Goal: Transaction & Acquisition: Book appointment/travel/reservation

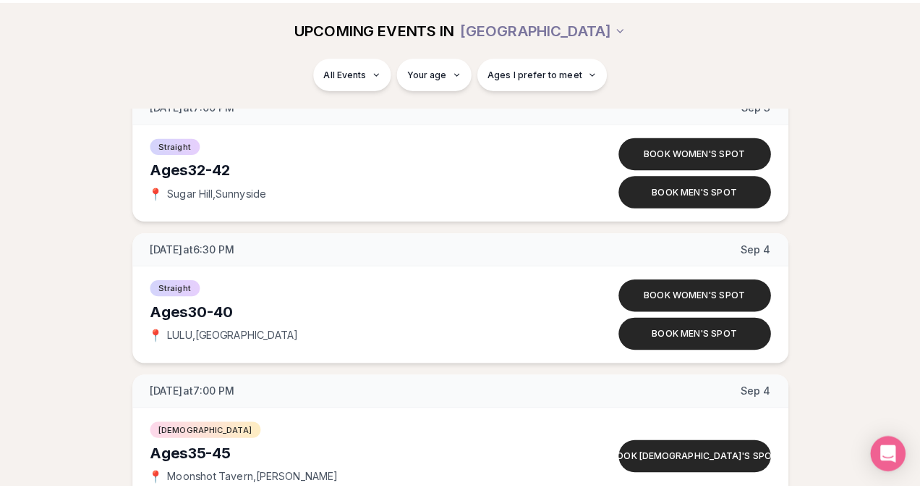
scroll to position [3287, 0]
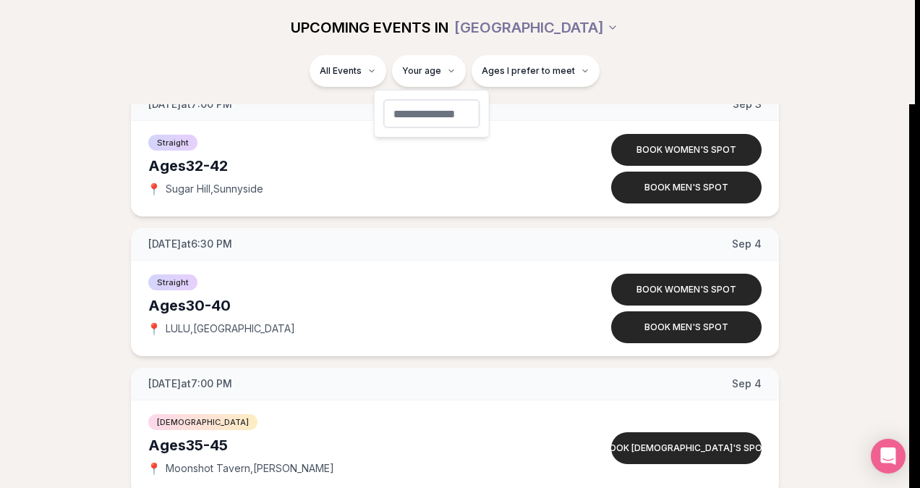
type input "**"
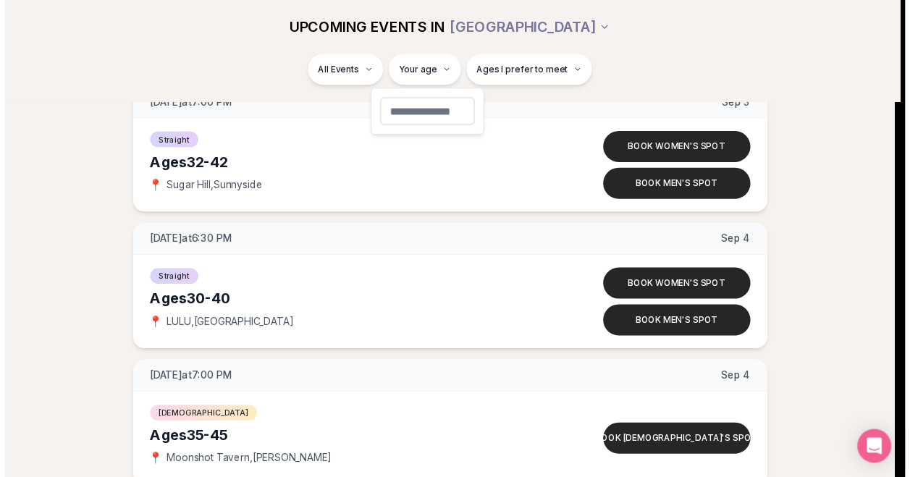
scroll to position [242, 0]
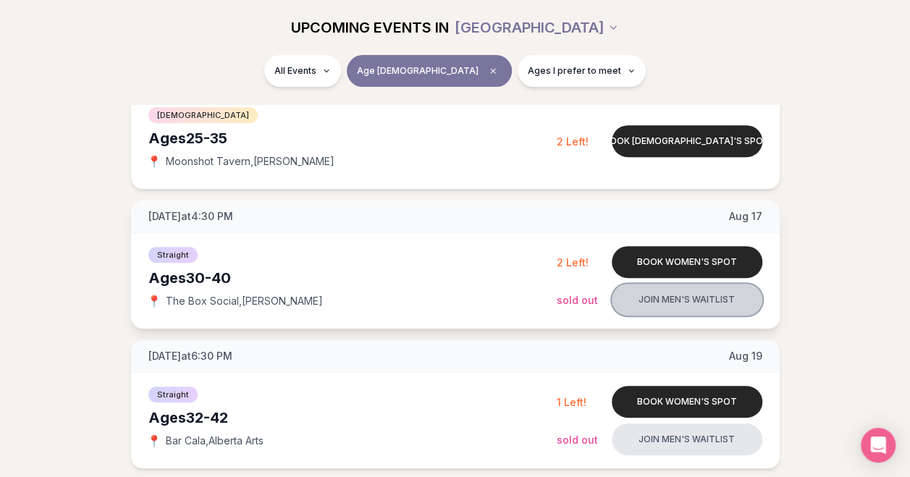
click at [672, 302] on button "Join men's waitlist" at bounding box center [686, 300] width 151 height 32
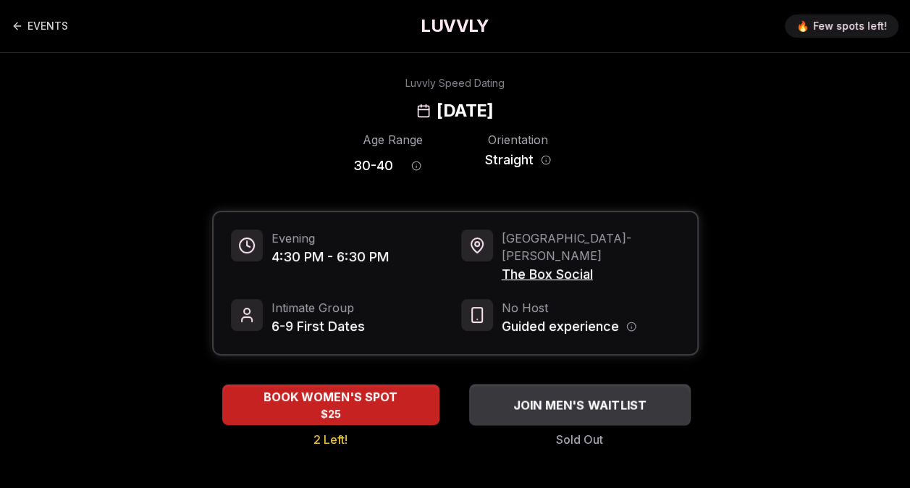
click at [586, 396] on span "JOIN MEN'S WAITLIST" at bounding box center [579, 404] width 140 height 17
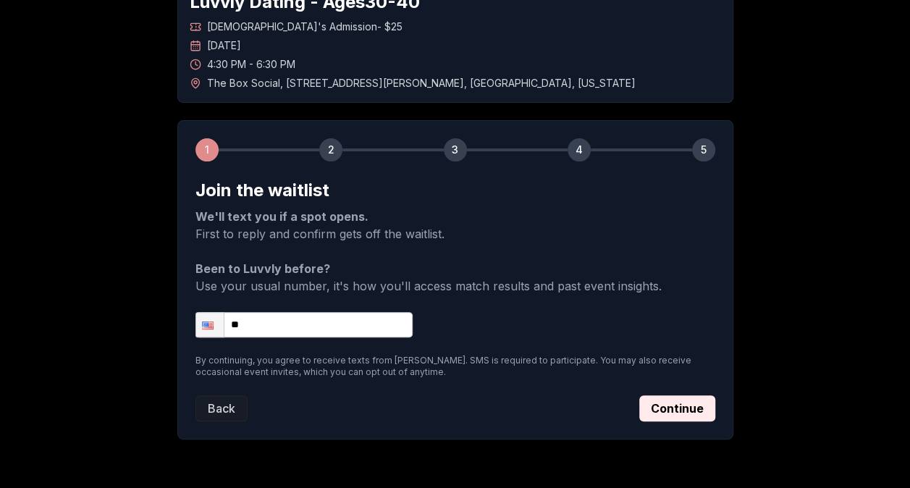
scroll to position [98, 0]
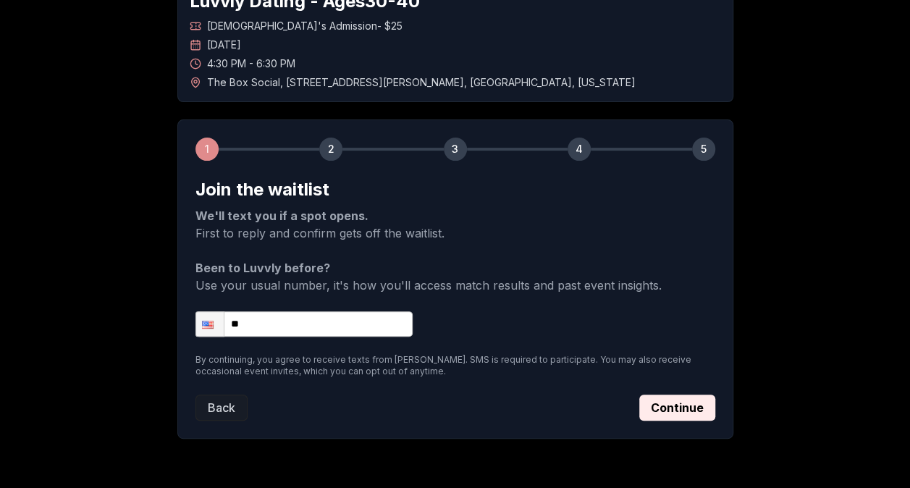
click at [306, 327] on input "**" at bounding box center [303, 323] width 217 height 25
type input "**********"
click at [658, 391] on form "**********" at bounding box center [455, 299] width 520 height 242
click at [690, 412] on button "Continue" at bounding box center [677, 407] width 76 height 26
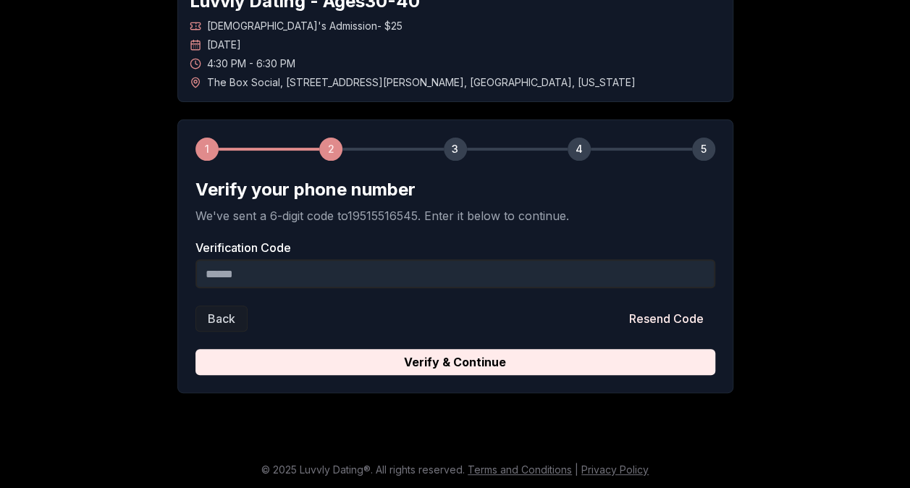
scroll to position [98, 0]
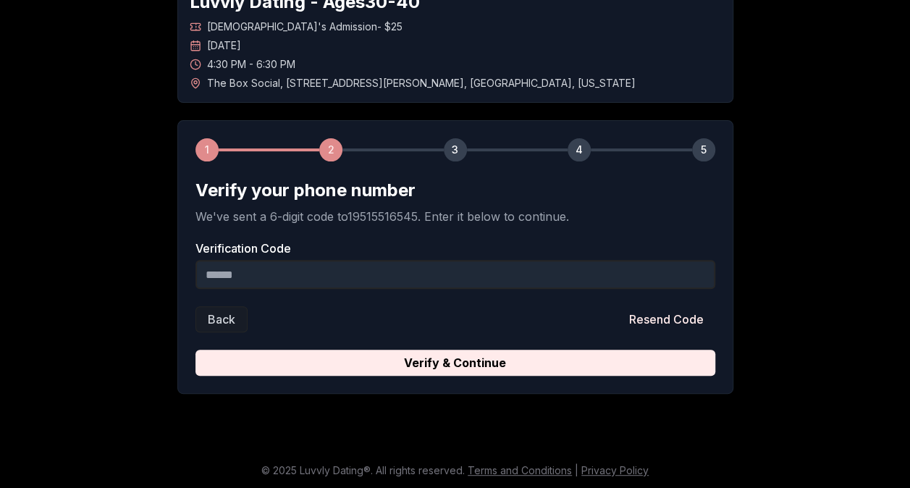
click at [436, 266] on input "Verification Code" at bounding box center [455, 274] width 520 height 29
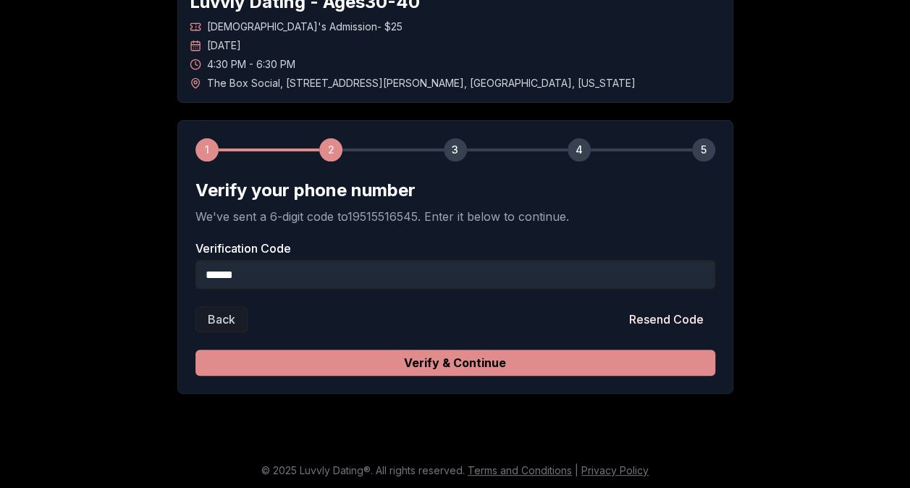
click at [470, 353] on button "Verify & Continue" at bounding box center [455, 363] width 520 height 26
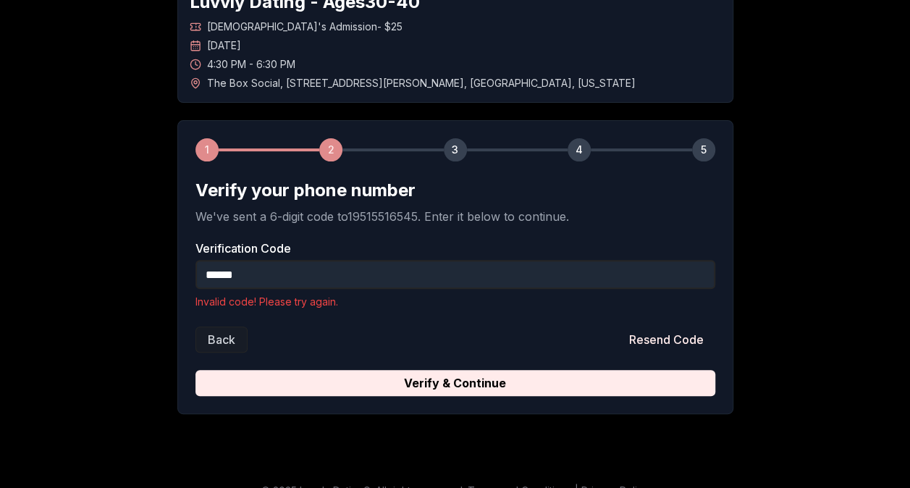
click at [394, 272] on input "******" at bounding box center [455, 274] width 520 height 29
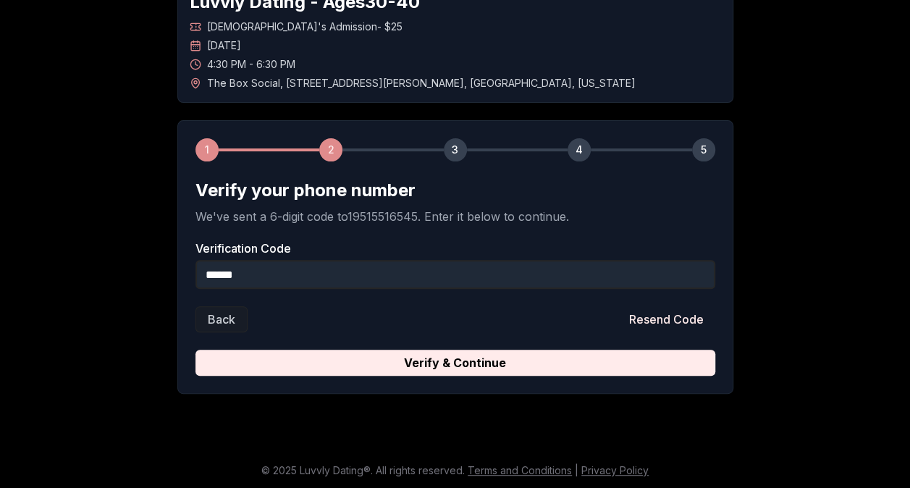
type input "******"
click at [195, 350] on button "Verify & Continue" at bounding box center [455, 363] width 520 height 26
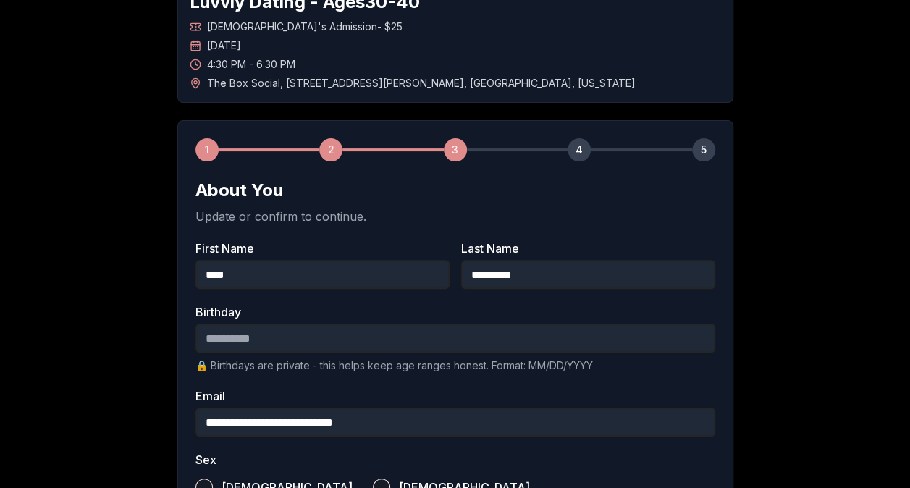
click at [389, 343] on input "Birthday" at bounding box center [455, 337] width 520 height 29
type input "**********"
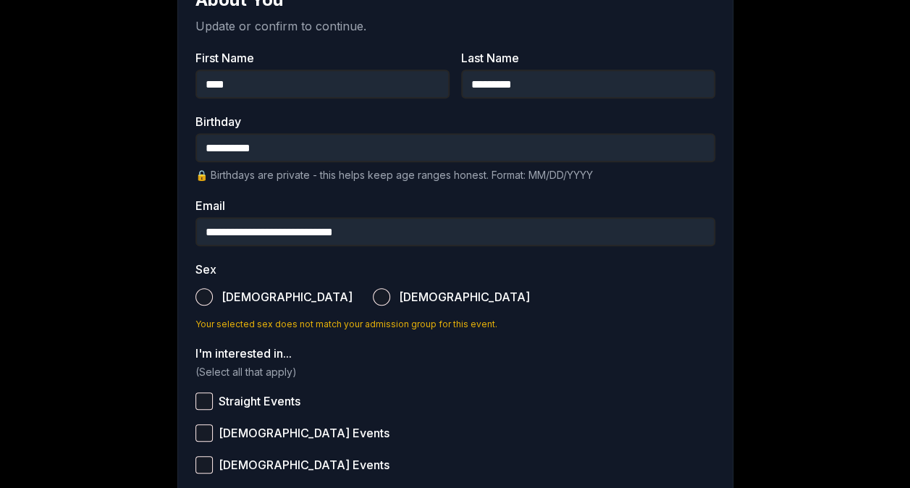
scroll to position [289, 0]
click at [207, 289] on button "[DEMOGRAPHIC_DATA]" at bounding box center [203, 295] width 17 height 17
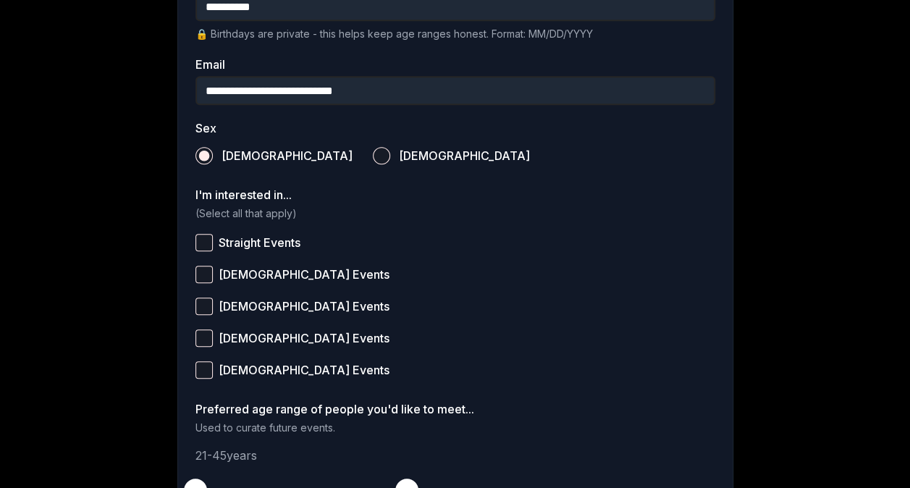
scroll to position [436, 0]
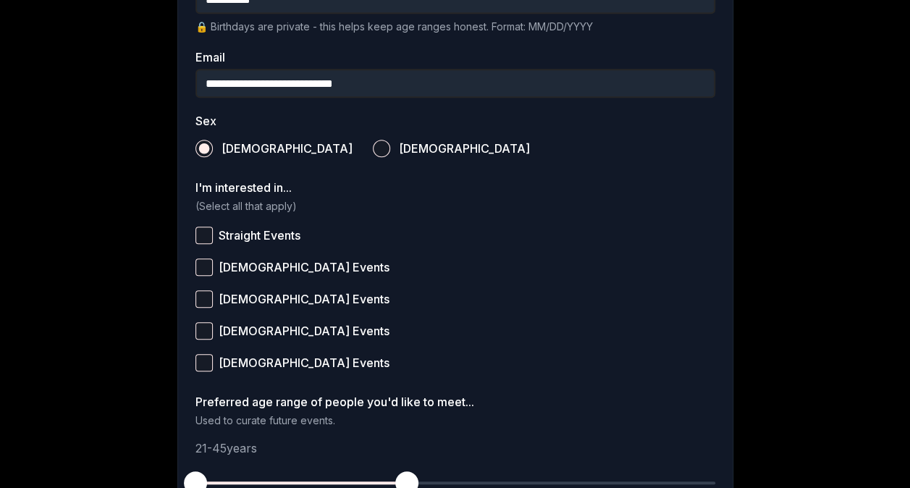
click at [203, 230] on button "Straight Events" at bounding box center [203, 234] width 17 height 17
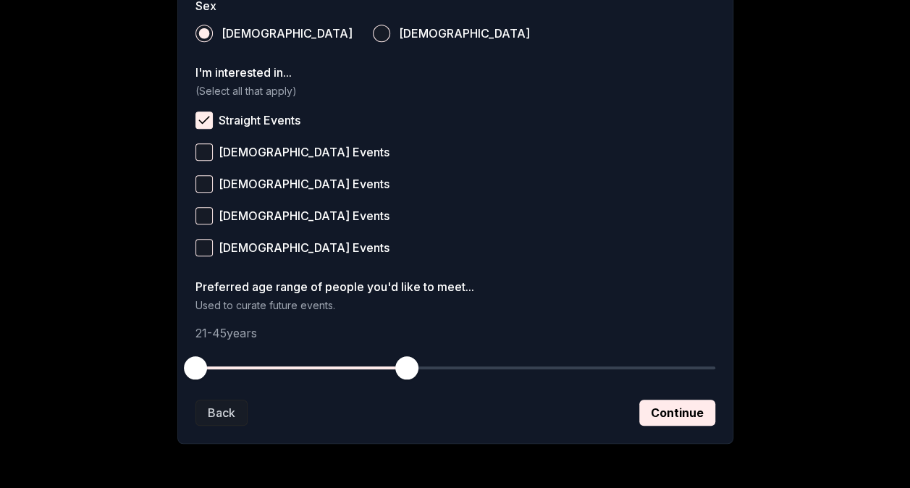
scroll to position [572, 0]
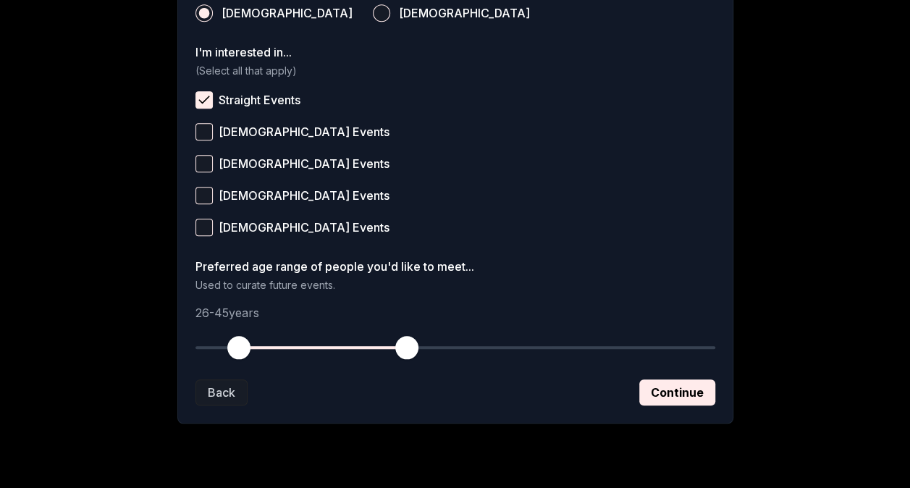
drag, startPoint x: 200, startPoint y: 343, endPoint x: 240, endPoint y: 349, distance: 40.2
click at [240, 349] on span "button" at bounding box center [238, 347] width 23 height 23
drag, startPoint x: 399, startPoint y: 336, endPoint x: 325, endPoint y: 352, distance: 76.4
click at [325, 352] on span "button" at bounding box center [326, 347] width 23 height 23
click at [653, 392] on button "Continue" at bounding box center [677, 392] width 76 height 26
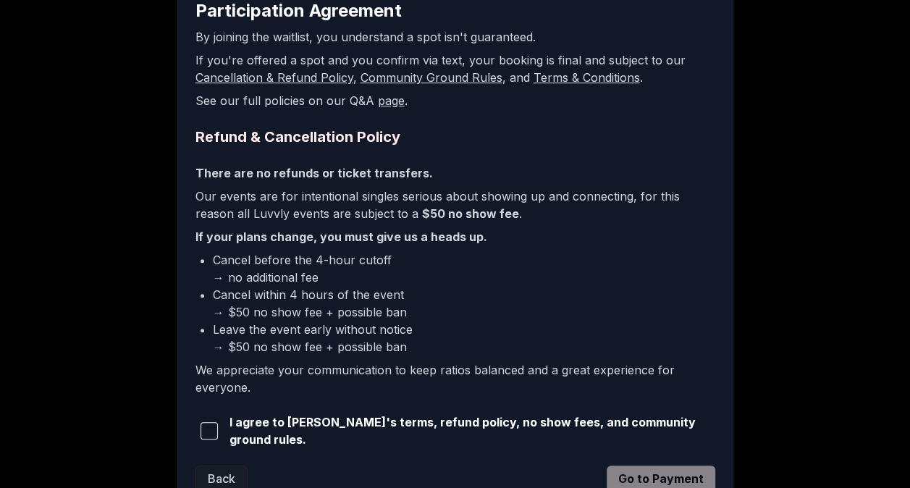
scroll to position [304, 0]
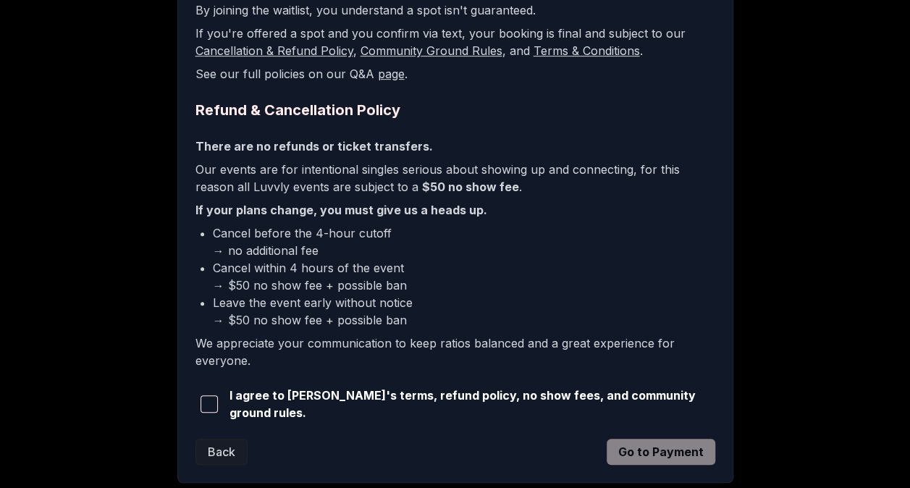
click at [210, 401] on span "button" at bounding box center [208, 403] width 17 height 17
click at [635, 441] on button "Go to Payment" at bounding box center [660, 452] width 109 height 26
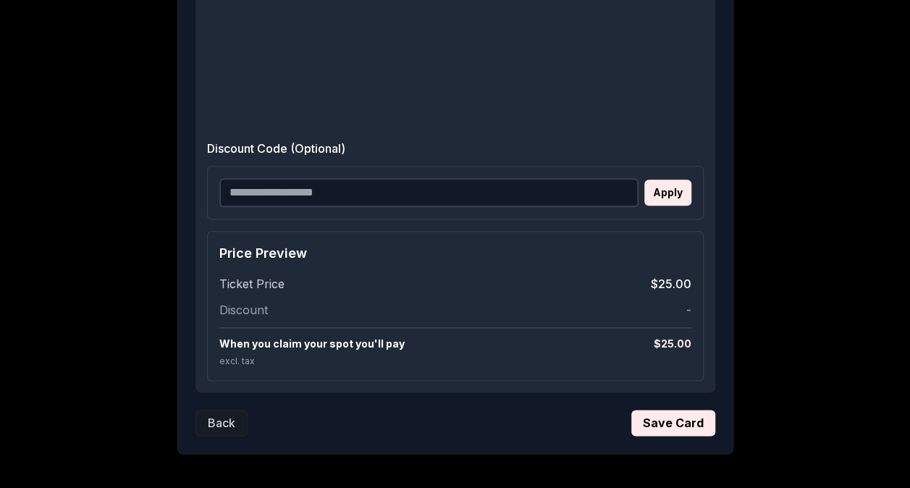
scroll to position [748, 0]
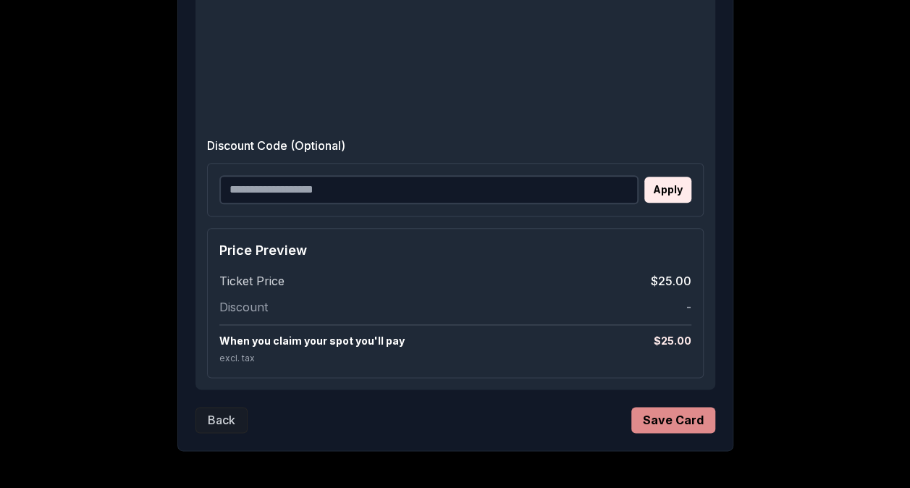
click at [674, 417] on button "Save Card" at bounding box center [673, 420] width 84 height 26
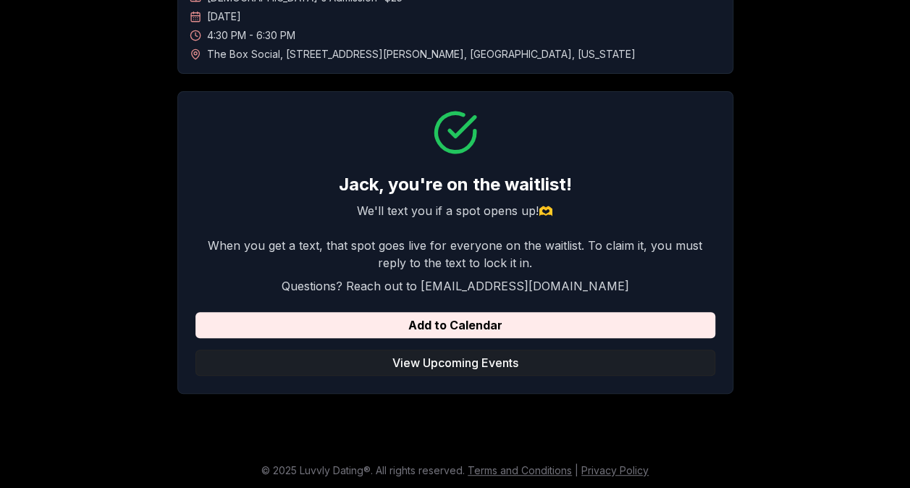
click at [569, 367] on button "View Upcoming Events" at bounding box center [455, 363] width 520 height 26
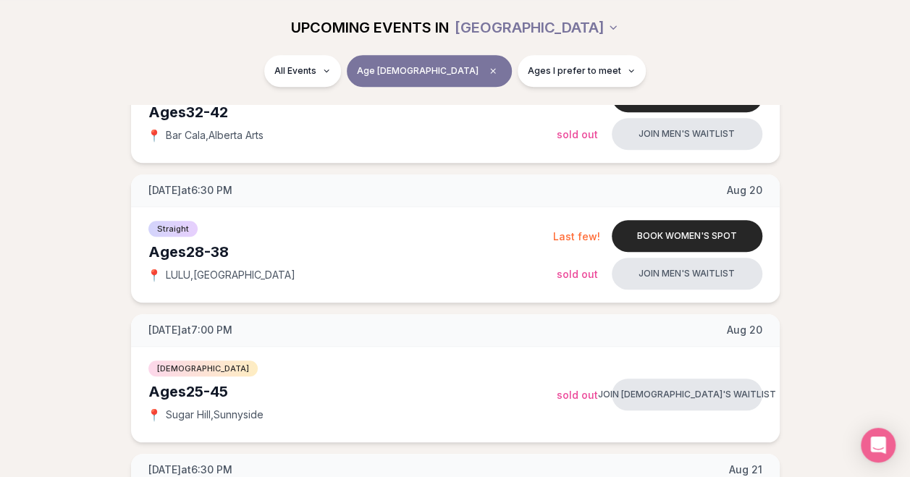
scroll to position [548, 0]
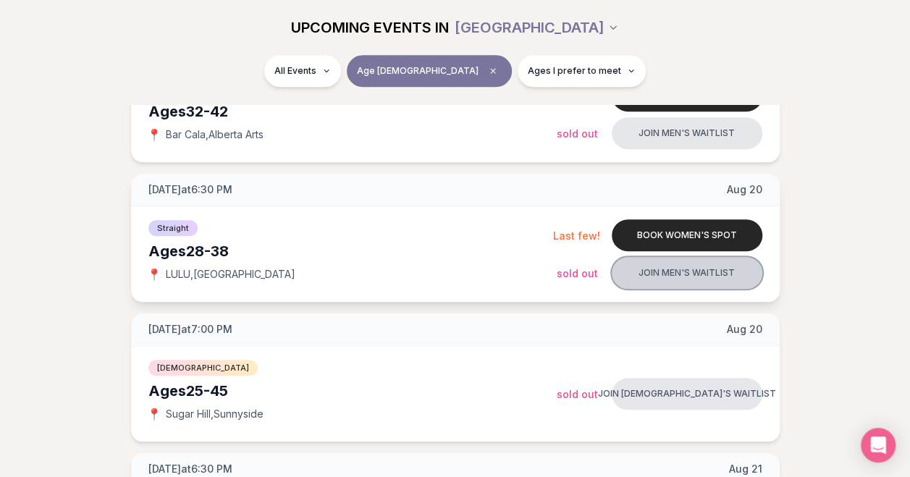
click at [659, 278] on button "Join men's waitlist" at bounding box center [686, 273] width 151 height 32
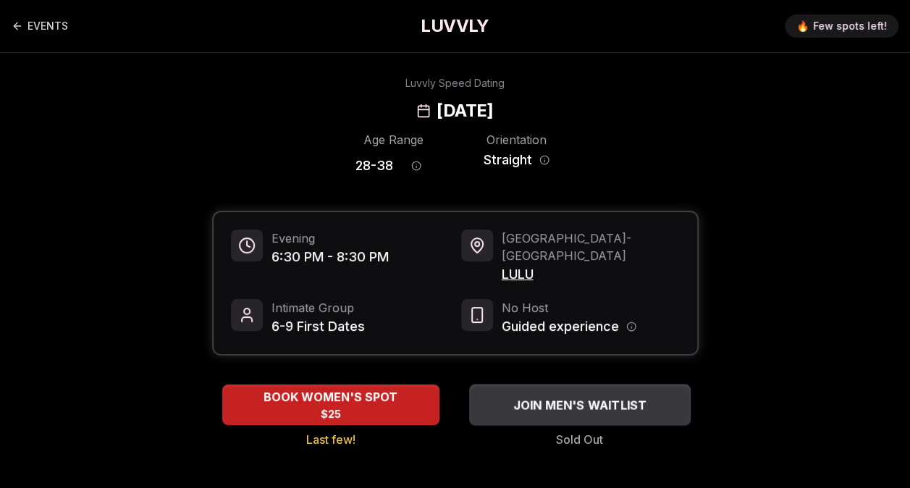
click at [545, 396] on span "JOIN MEN'S WAITLIST" at bounding box center [579, 404] width 140 height 17
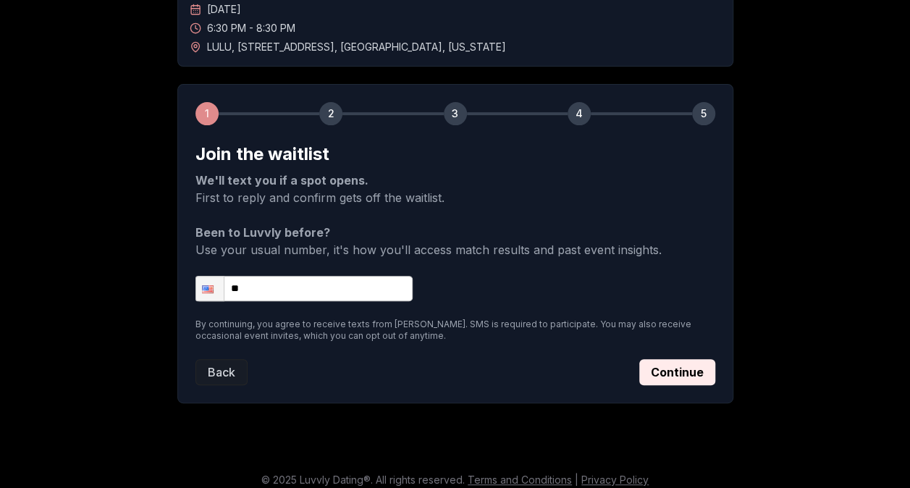
scroll to position [135, 0]
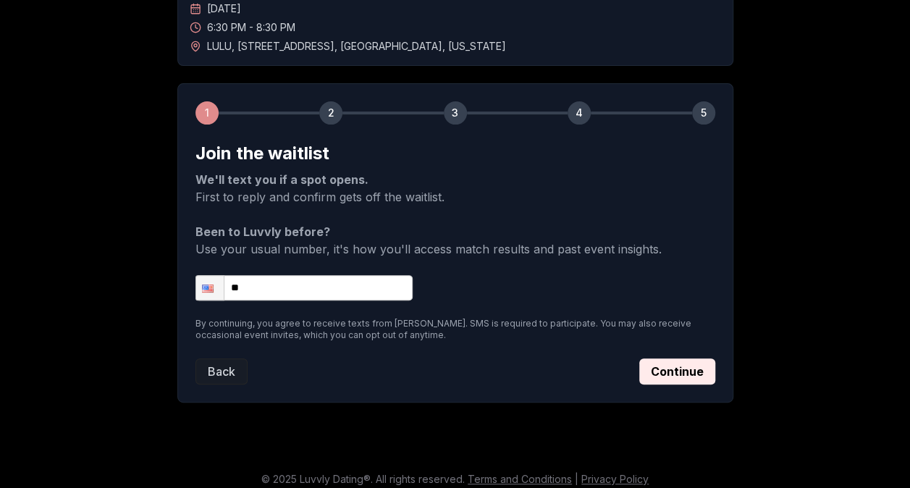
click at [304, 300] on form "Join the waitlist We'll text you if a spot opens. First to reply and confirm ge…" at bounding box center [455, 263] width 520 height 242
click at [306, 292] on input "**" at bounding box center [303, 287] width 217 height 25
type input "**********"
click at [669, 368] on button "Continue" at bounding box center [677, 371] width 76 height 26
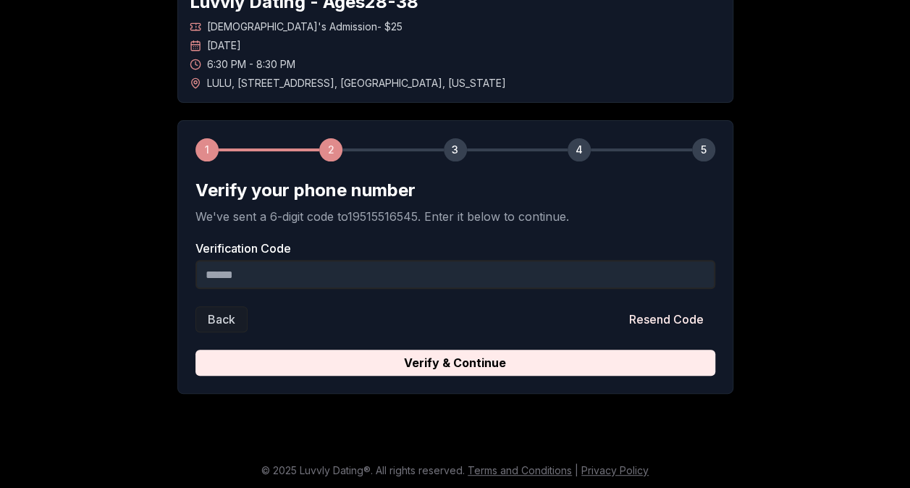
click at [571, 276] on input "Verification Code" at bounding box center [455, 274] width 520 height 29
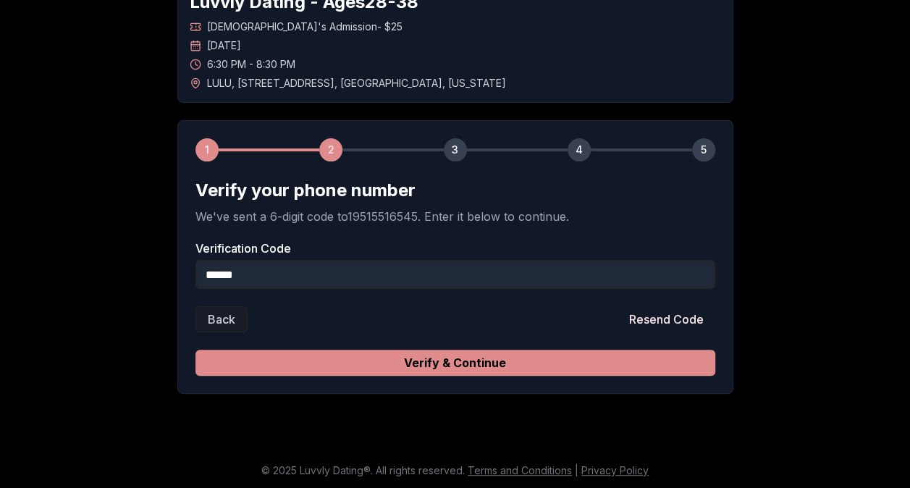
type input "******"
click at [497, 361] on button "Verify & Continue" at bounding box center [455, 363] width 520 height 26
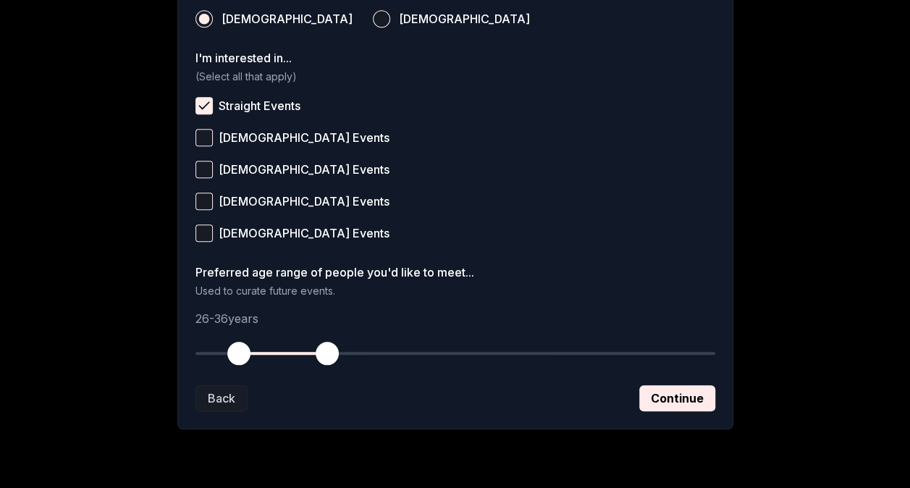
scroll to position [601, 0]
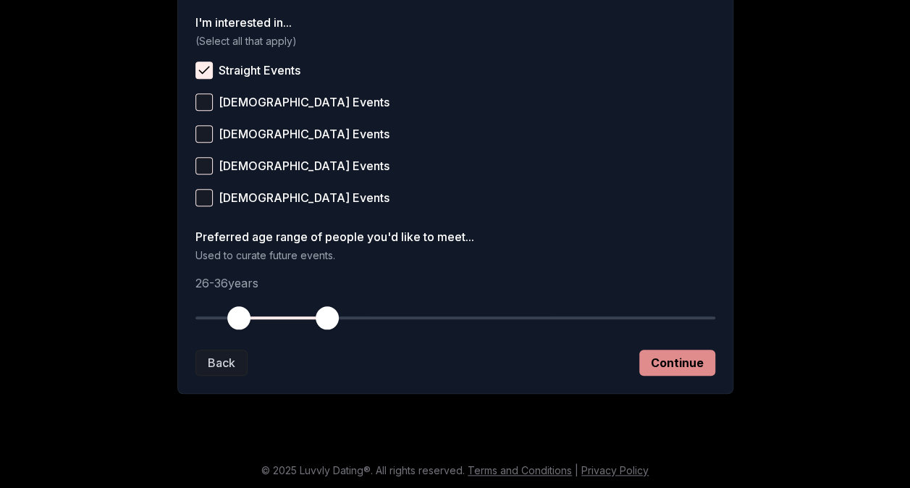
click at [678, 366] on button "Continue" at bounding box center [677, 363] width 76 height 26
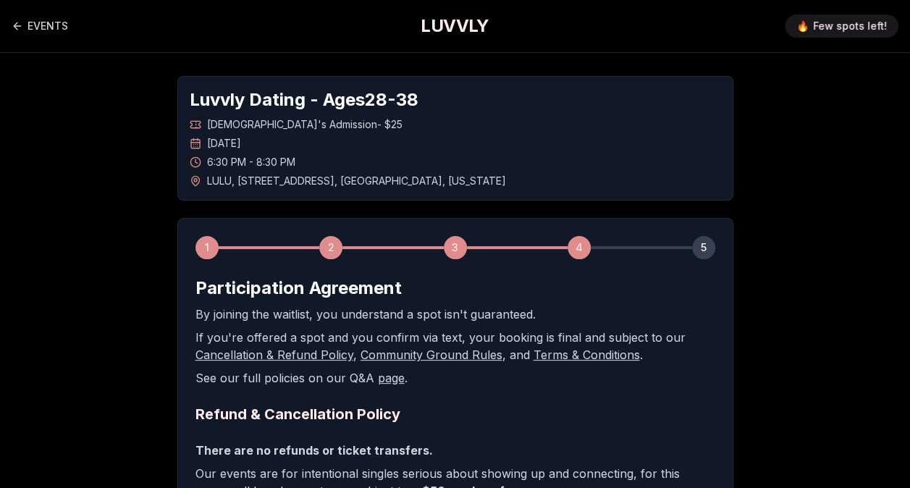
scroll to position [390, 0]
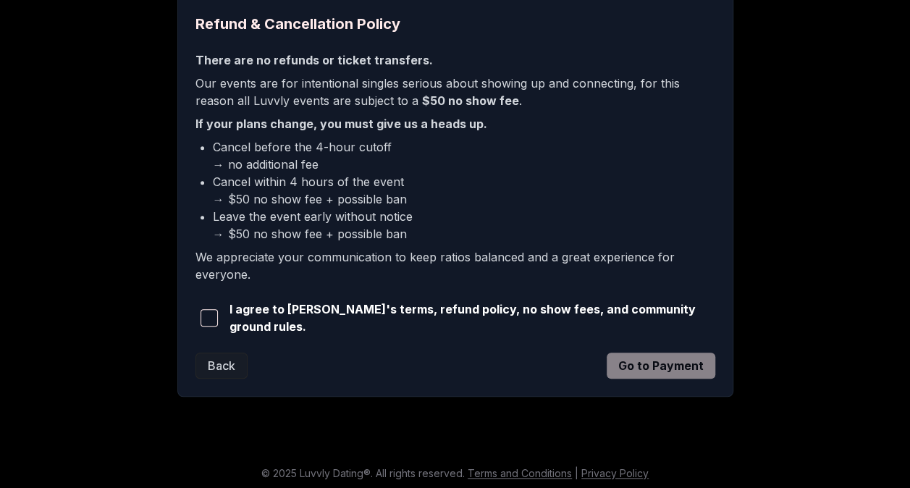
click at [211, 314] on span "button" at bounding box center [208, 317] width 17 height 17
click at [683, 362] on button "Go to Payment" at bounding box center [660, 365] width 109 height 26
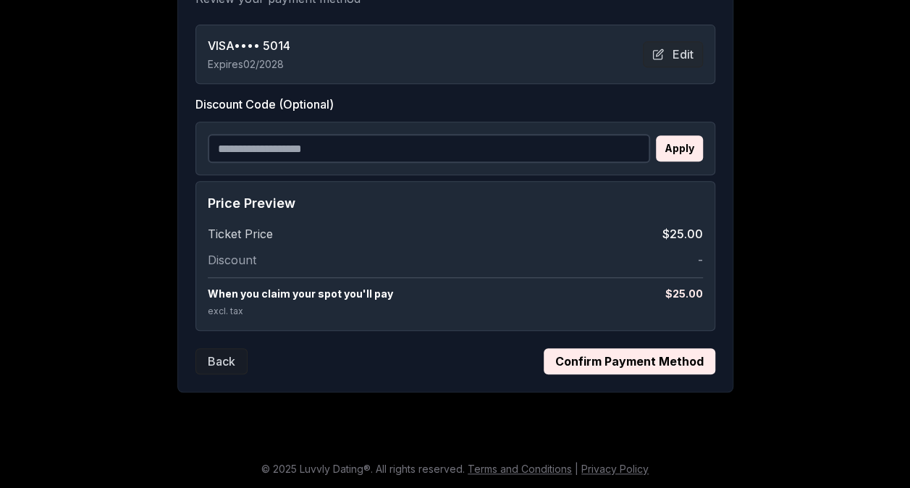
scroll to position [313, 0]
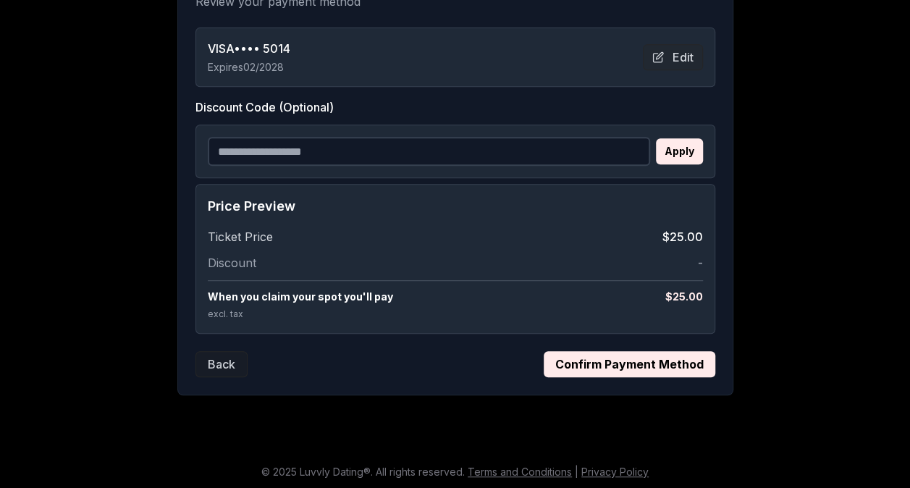
click at [683, 362] on button "Confirm Payment Method" at bounding box center [628, 364] width 171 height 26
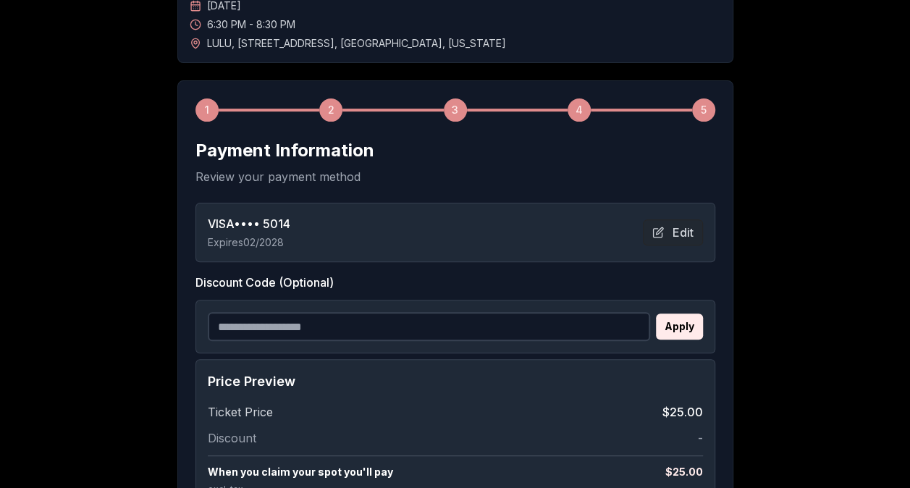
scroll to position [127, 0]
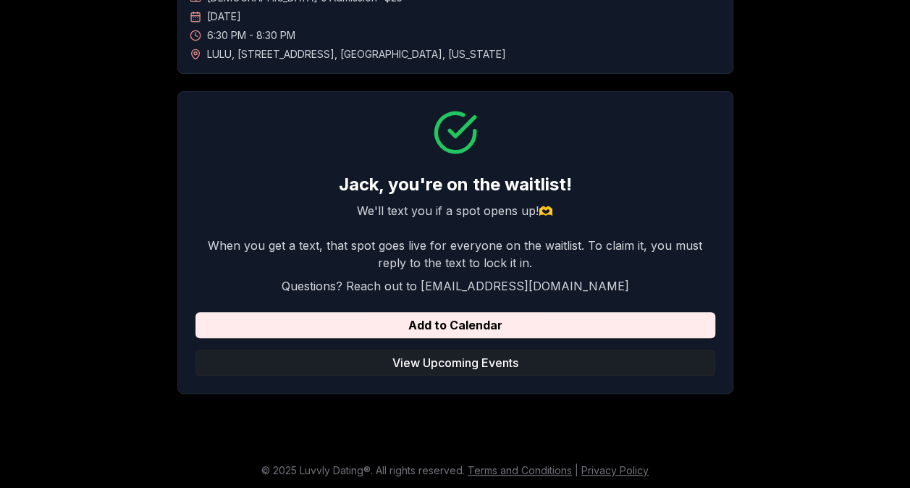
click at [452, 363] on button "View Upcoming Events" at bounding box center [455, 363] width 520 height 26
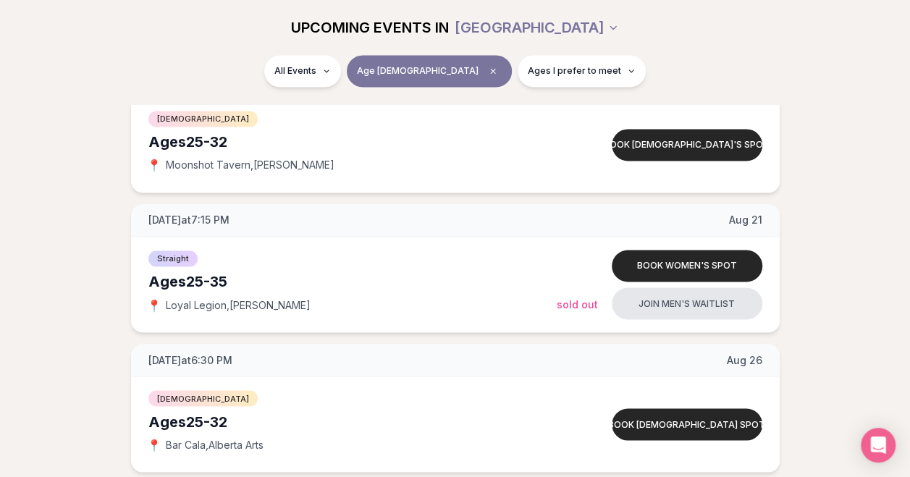
scroll to position [1080, 0]
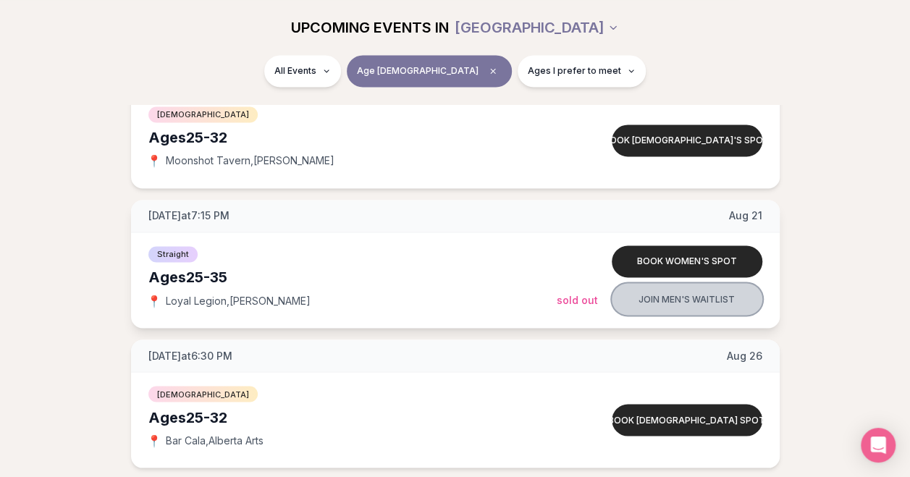
click at [721, 289] on button "Join men's waitlist" at bounding box center [686, 299] width 151 height 32
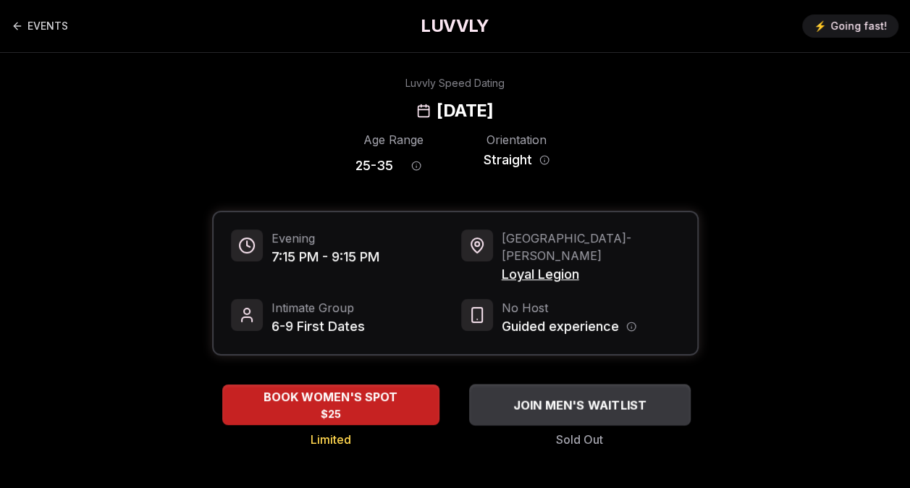
click at [599, 384] on button "JOIN MEN'S WAITLIST" at bounding box center [579, 404] width 221 height 41
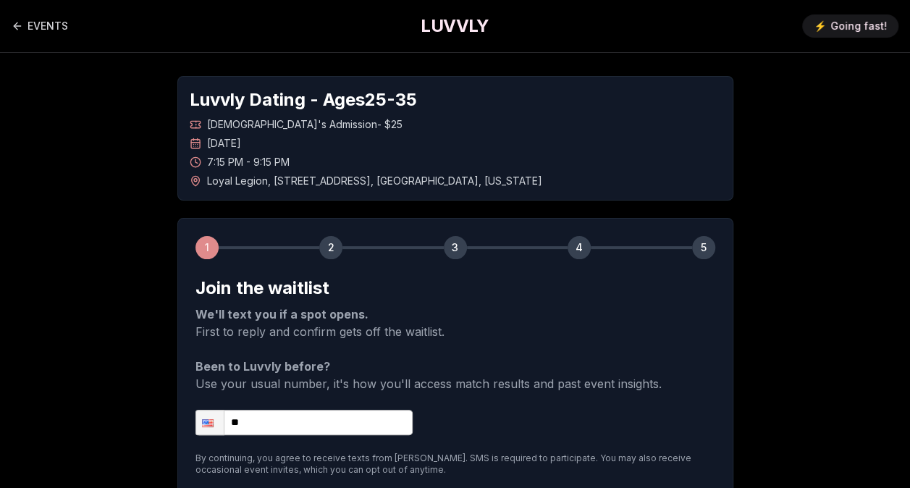
click at [599, 368] on p "Been to Luvvly before? Use your usual number, it's how you'll access match resu…" at bounding box center [455, 374] width 520 height 35
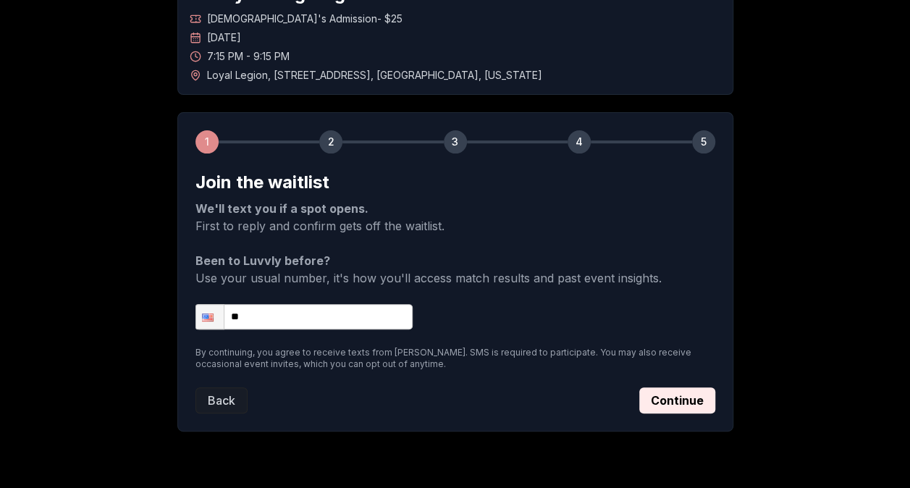
scroll to position [107, 0]
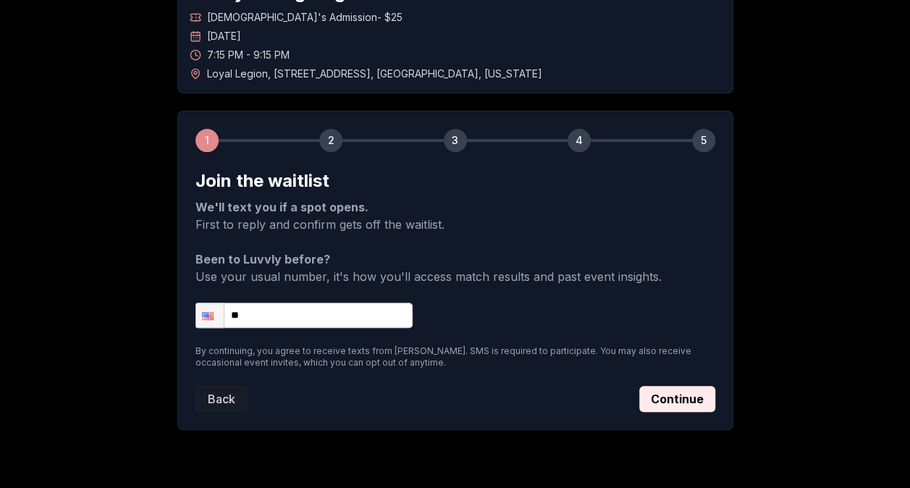
click at [338, 323] on input "**" at bounding box center [303, 314] width 217 height 25
type input "**********"
click at [679, 397] on button "Continue" at bounding box center [677, 399] width 76 height 26
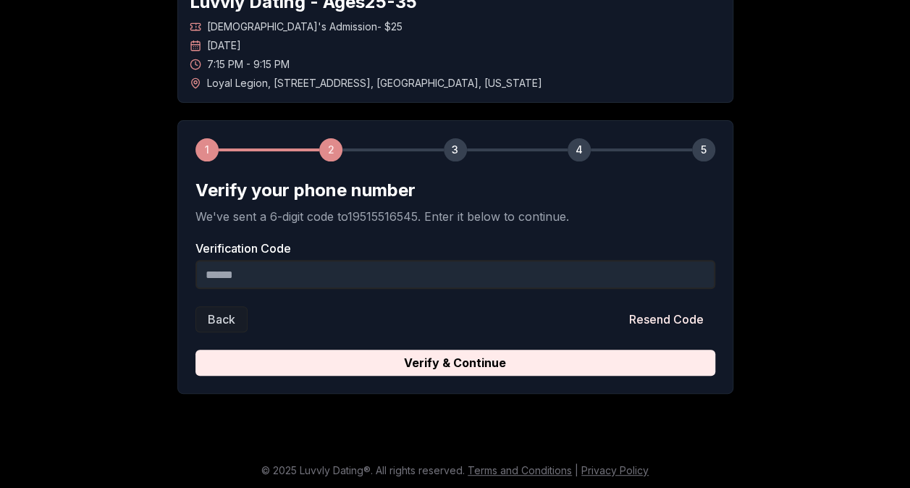
click at [398, 271] on input "Verification Code" at bounding box center [455, 274] width 520 height 29
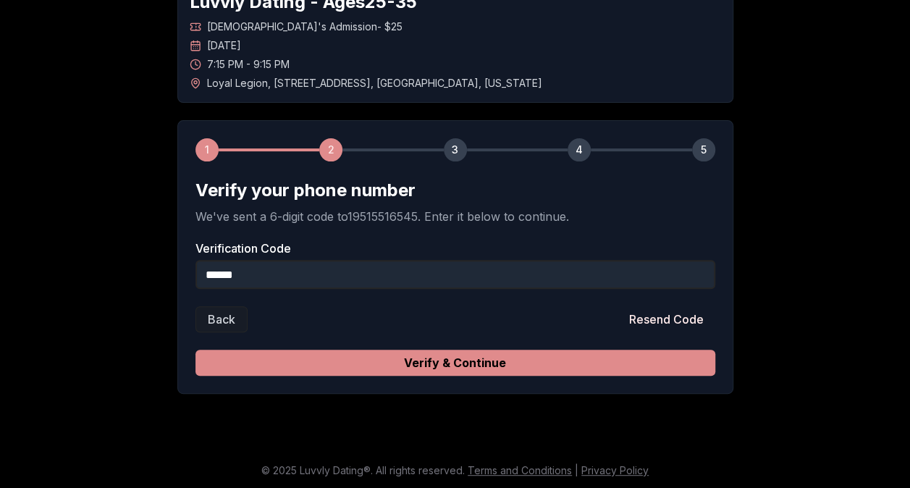
type input "******"
click at [410, 355] on button "Verify & Continue" at bounding box center [455, 363] width 520 height 26
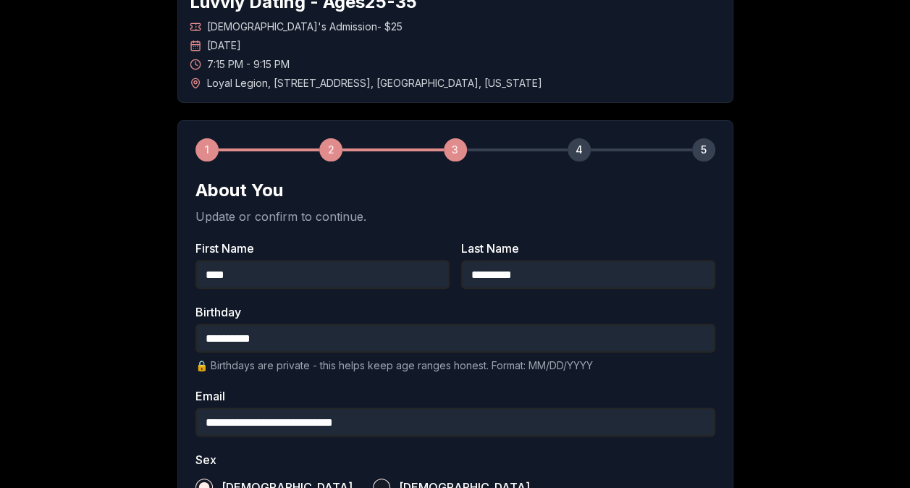
click at [405, 247] on label "First Name" at bounding box center [322, 248] width 254 height 12
click at [405, 260] on input "****" at bounding box center [322, 274] width 254 height 29
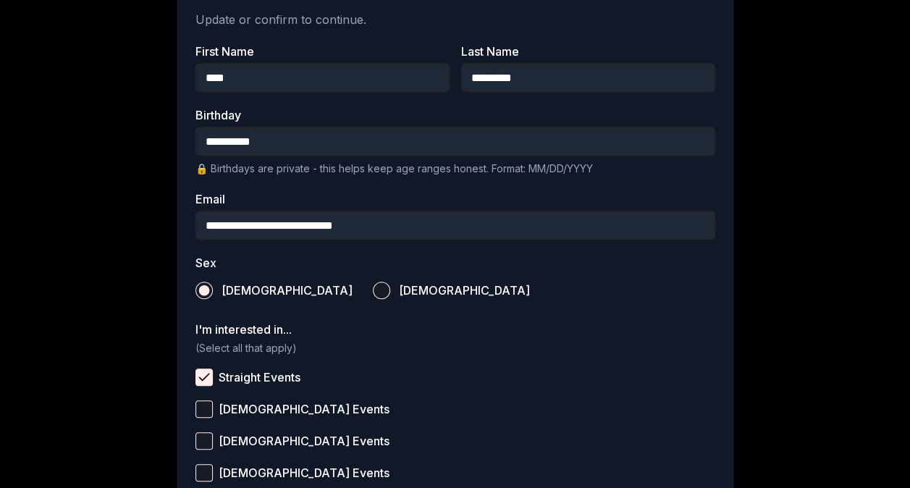
scroll to position [601, 0]
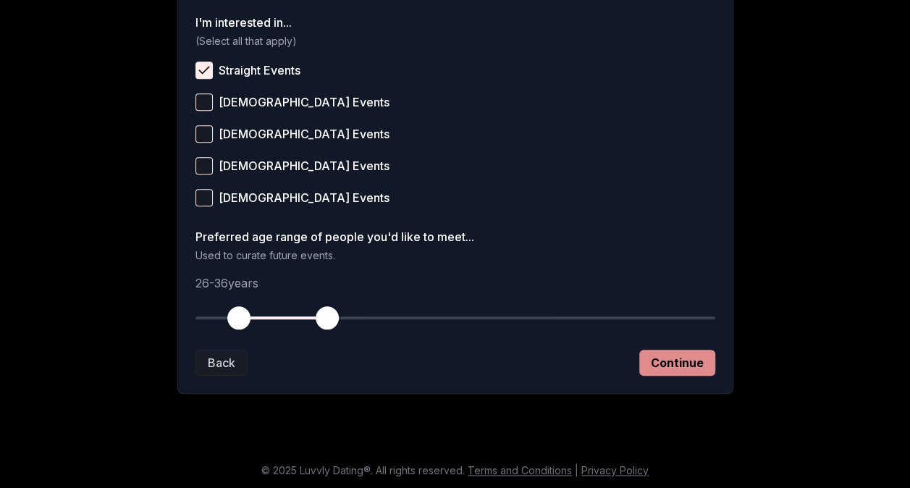
click at [685, 365] on button "Continue" at bounding box center [677, 363] width 76 height 26
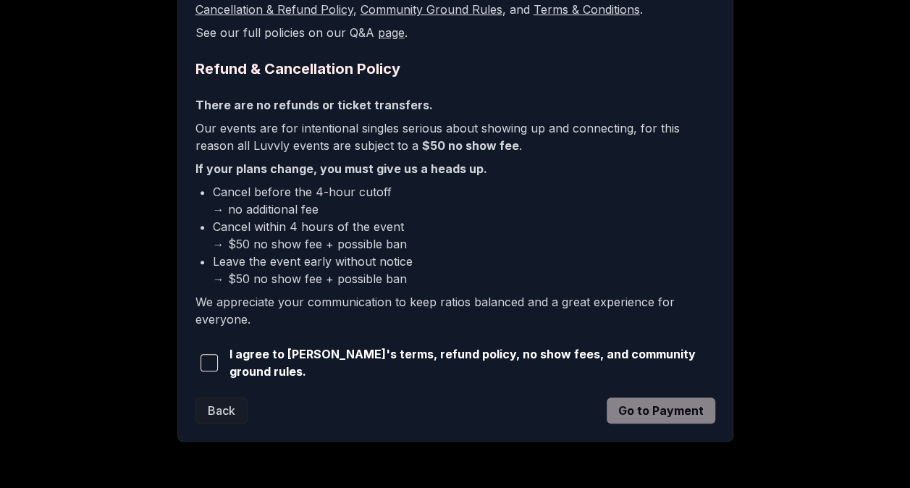
scroll to position [348, 0]
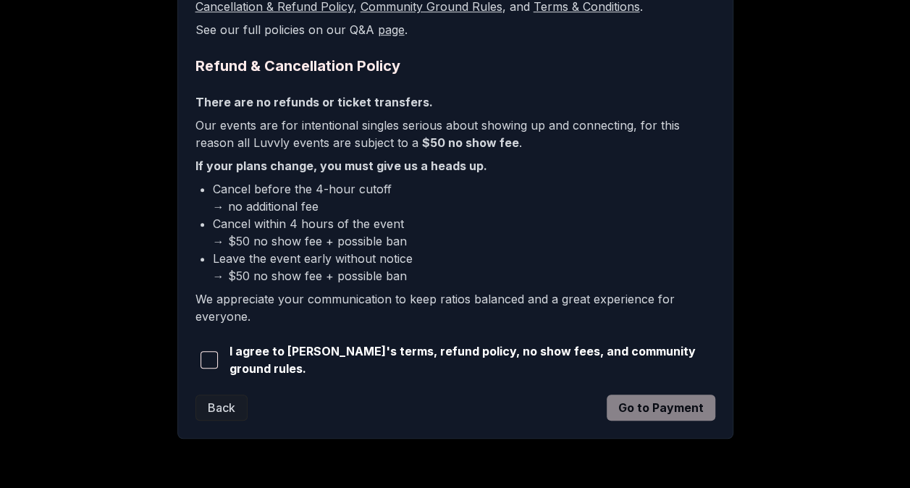
click at [208, 360] on span "button" at bounding box center [208, 359] width 17 height 17
click at [669, 405] on button "Go to Payment" at bounding box center [660, 407] width 109 height 26
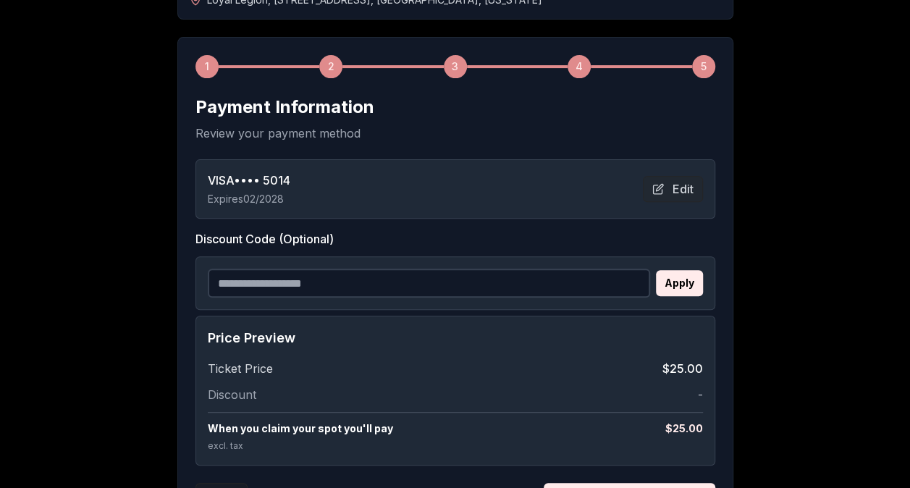
scroll to position [313, 0]
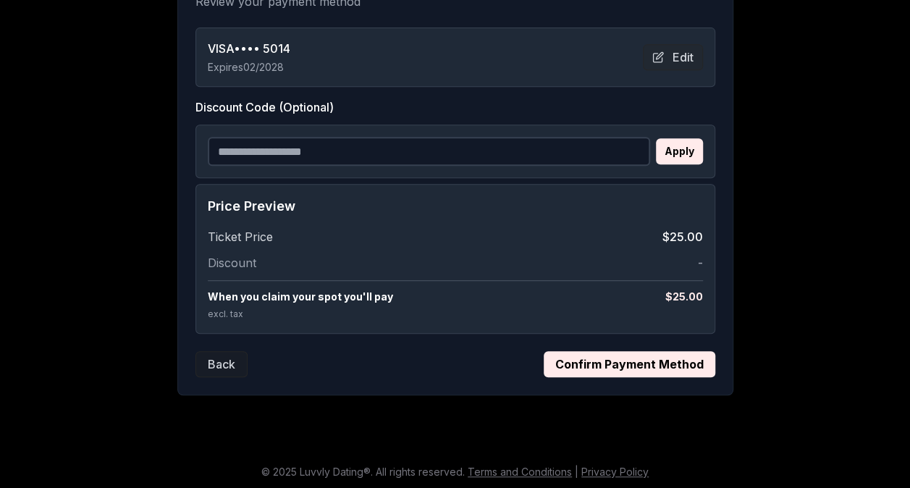
click at [626, 364] on button "Confirm Payment Method" at bounding box center [628, 364] width 171 height 26
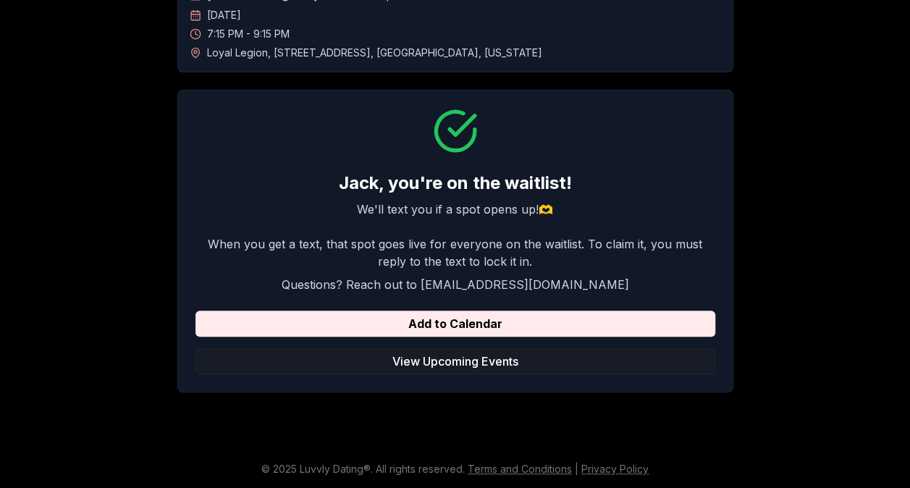
scroll to position [127, 0]
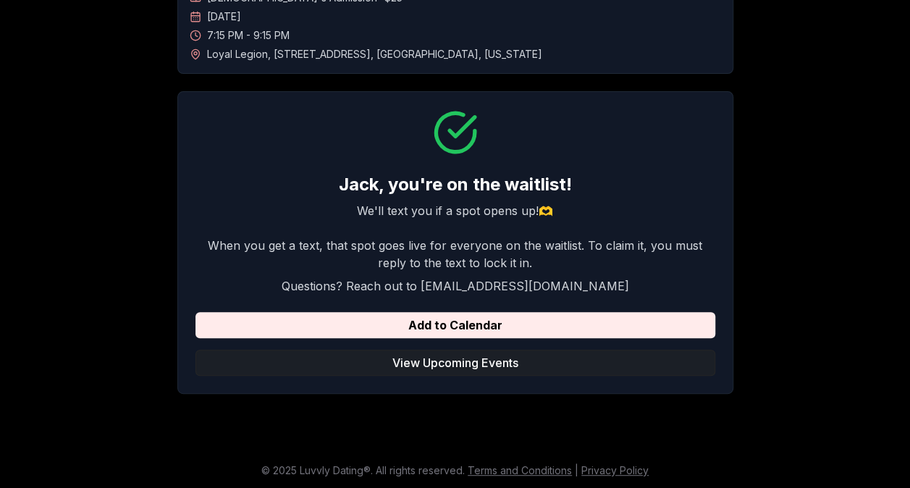
click at [535, 355] on button "View Upcoming Events" at bounding box center [455, 363] width 520 height 26
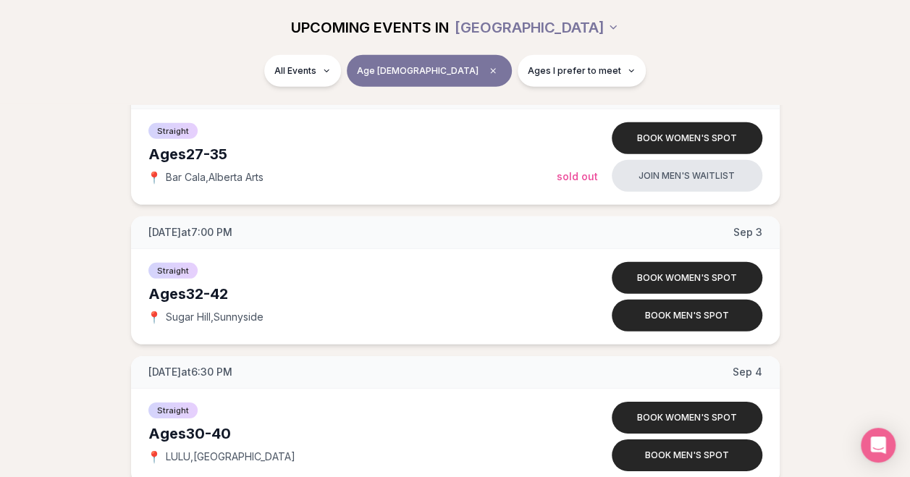
scroll to position [2037, 0]
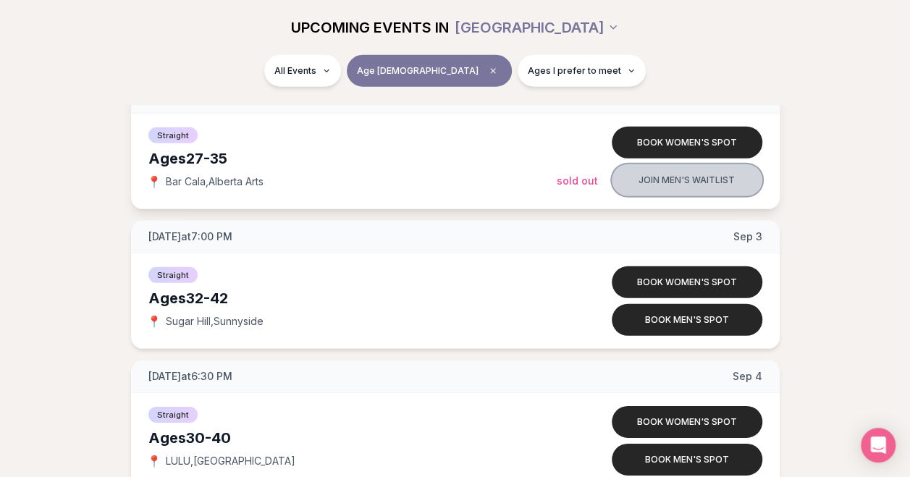
click at [674, 174] on button "Join men's waitlist" at bounding box center [686, 180] width 151 height 32
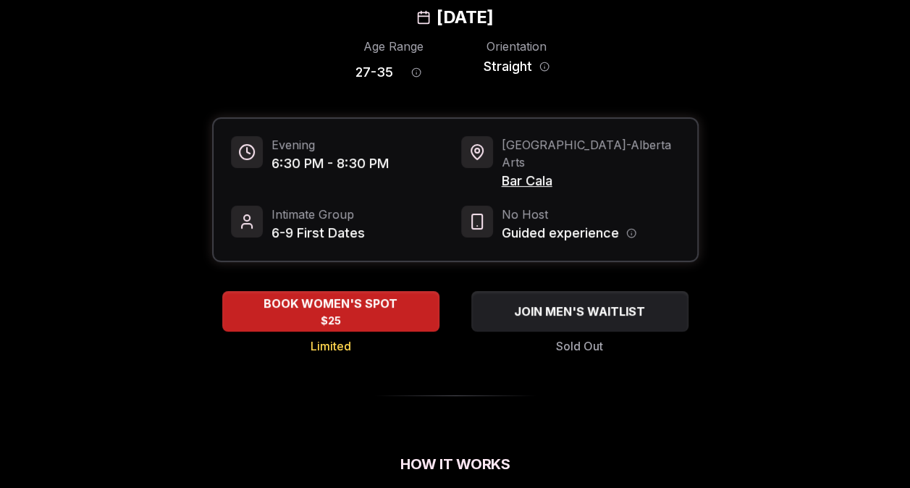
scroll to position [98, 0]
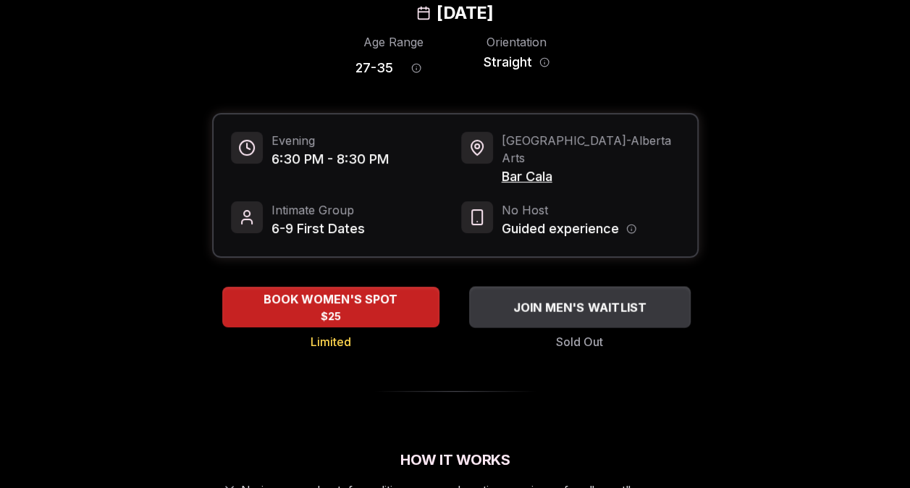
click at [544, 298] on span "JOIN MEN'S WAITLIST" at bounding box center [579, 306] width 140 height 17
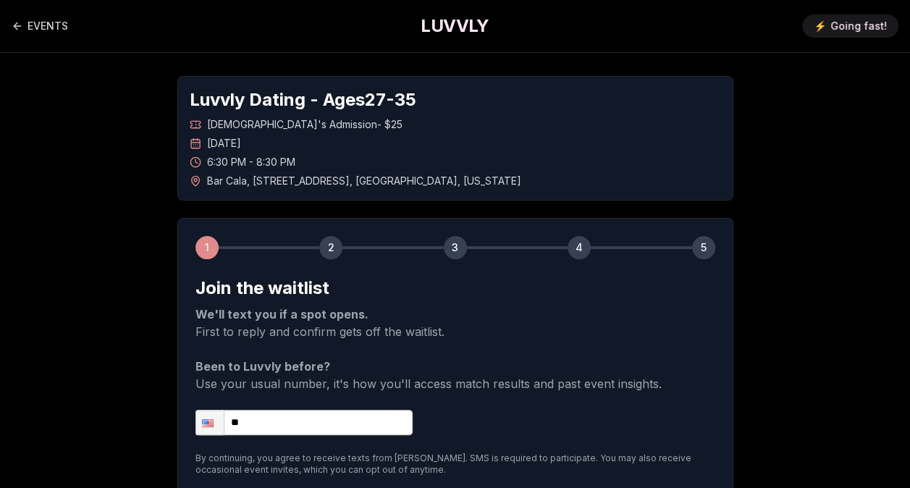
scroll to position [143, 0]
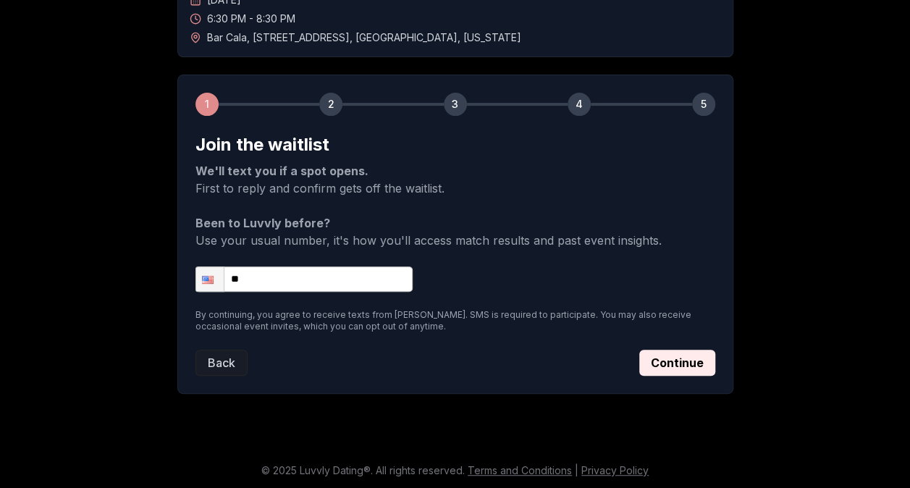
click at [378, 277] on input "**" at bounding box center [303, 278] width 217 height 25
type input "**********"
click at [695, 362] on button "Continue" at bounding box center [677, 363] width 76 height 26
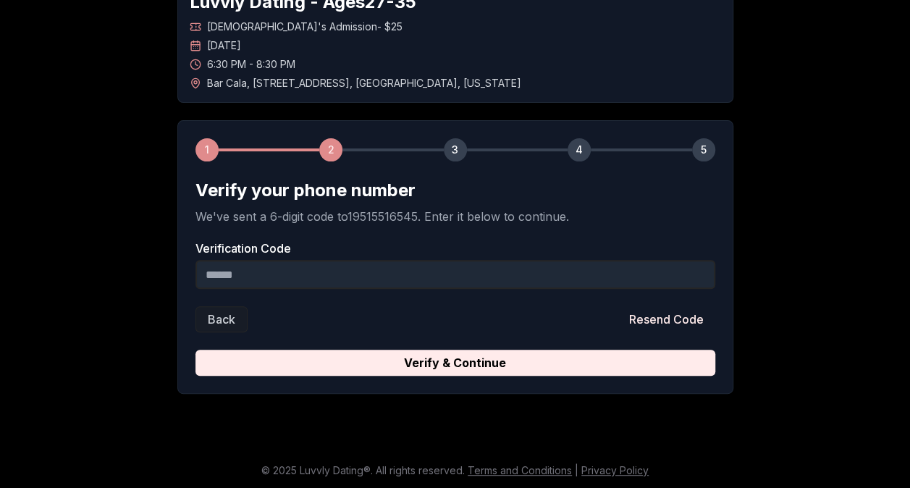
click at [407, 264] on input "Verification Code" at bounding box center [455, 274] width 520 height 29
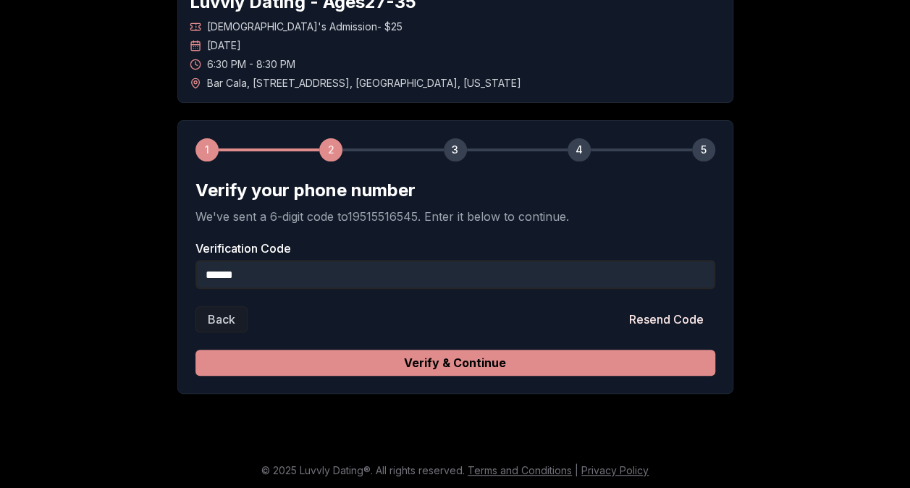
type input "******"
click at [396, 362] on button "Verify & Continue" at bounding box center [455, 363] width 520 height 26
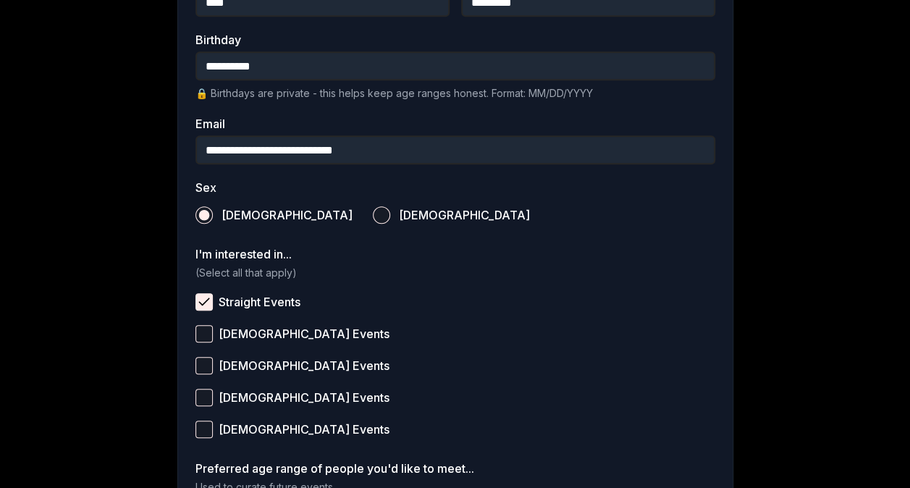
scroll to position [601, 0]
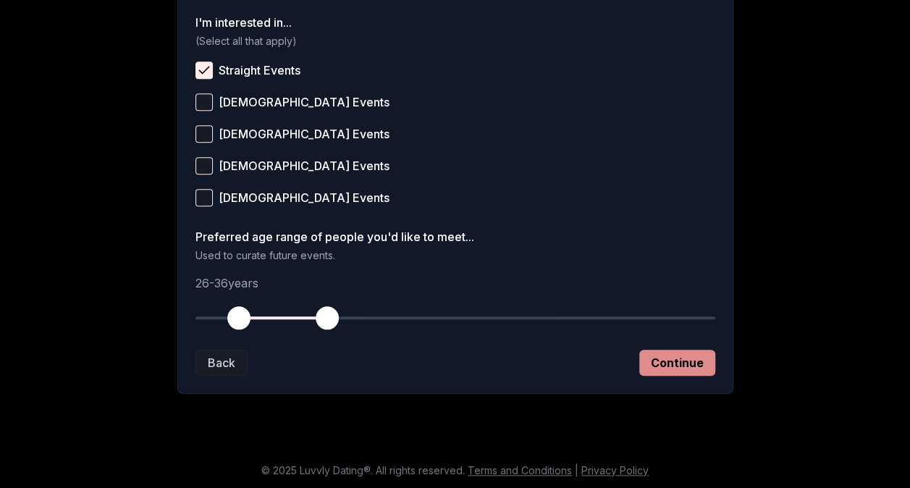
click at [687, 360] on button "Continue" at bounding box center [677, 363] width 76 height 26
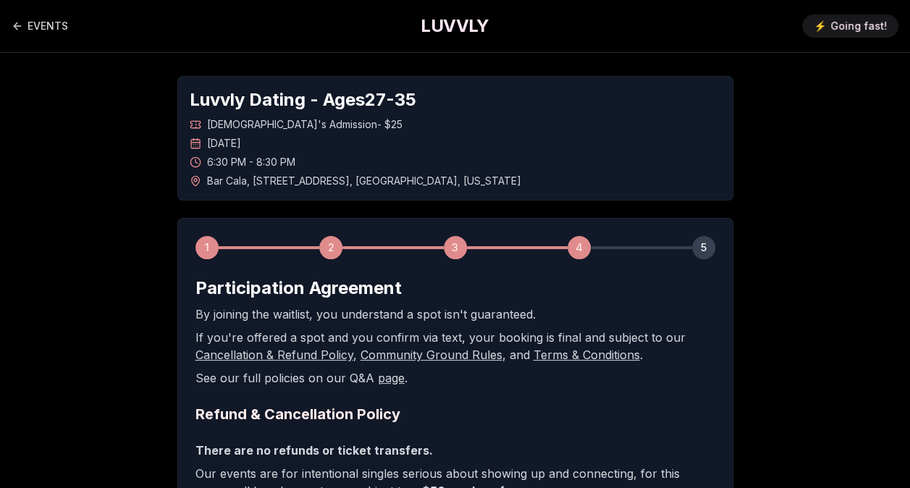
scroll to position [390, 0]
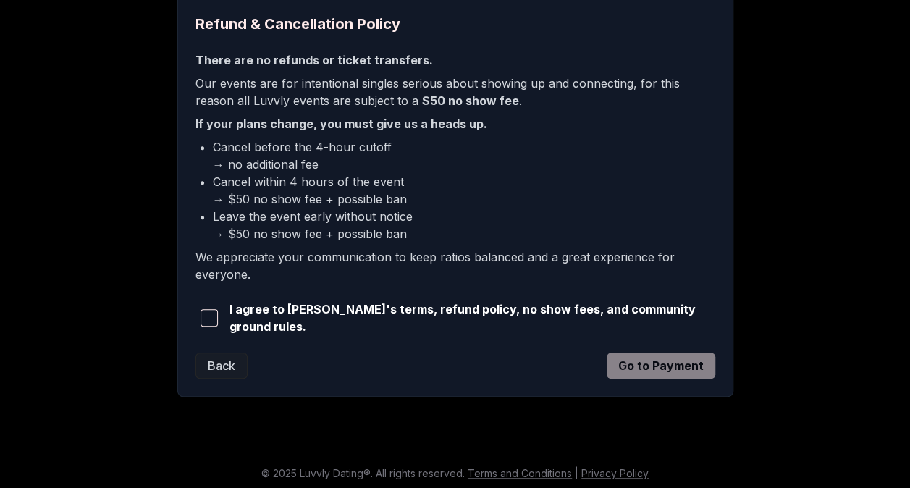
click at [216, 314] on span "button" at bounding box center [208, 317] width 17 height 17
click at [650, 370] on button "Go to Payment" at bounding box center [660, 365] width 109 height 26
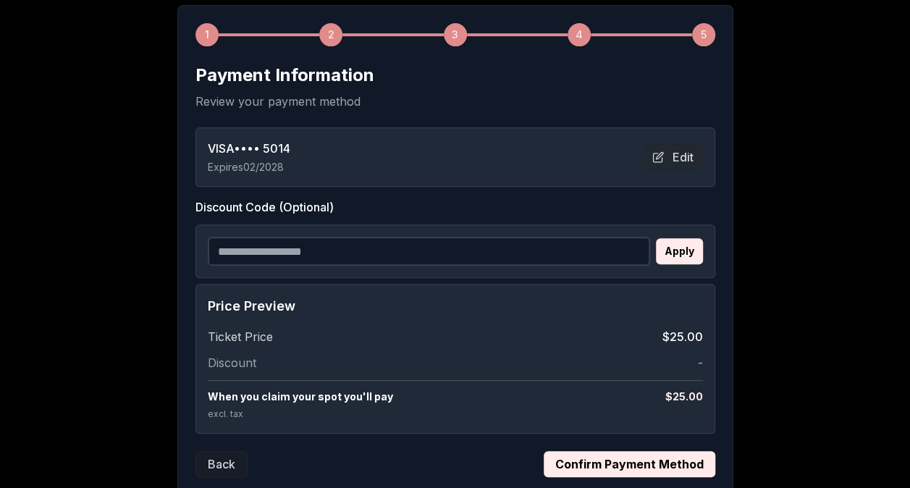
scroll to position [313, 0]
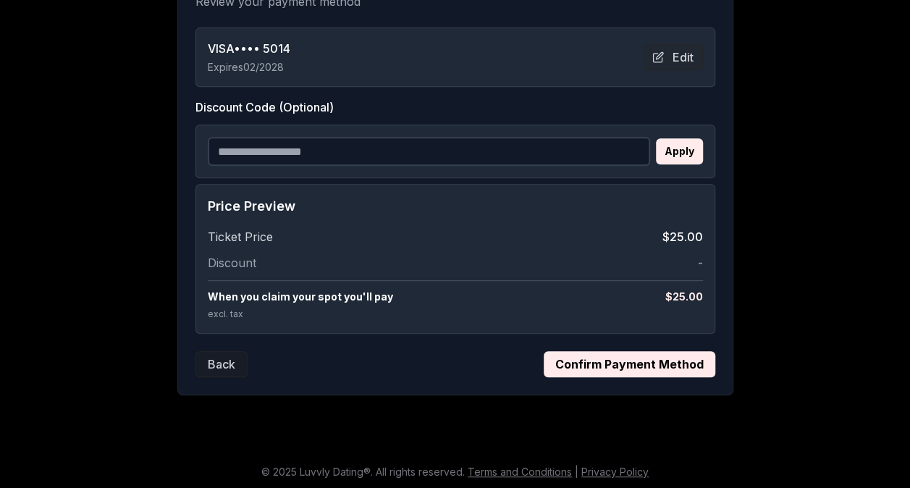
click at [611, 364] on button "Confirm Payment Method" at bounding box center [628, 364] width 171 height 26
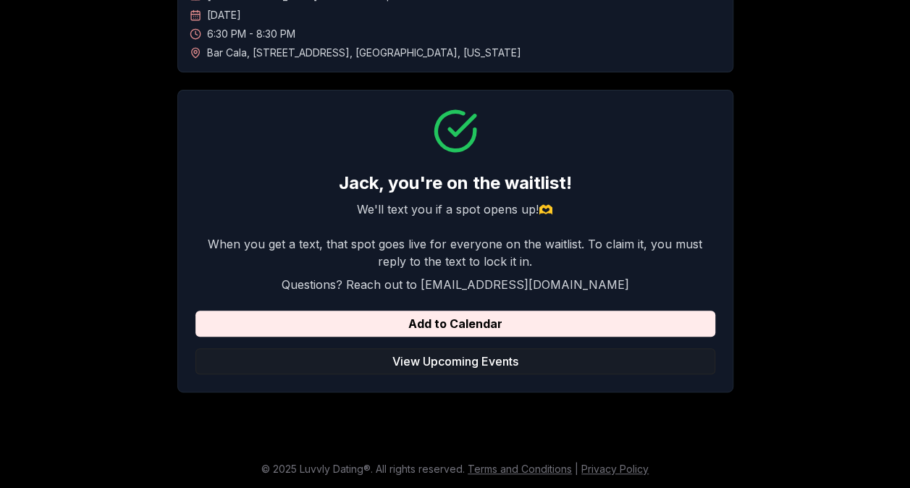
scroll to position [127, 0]
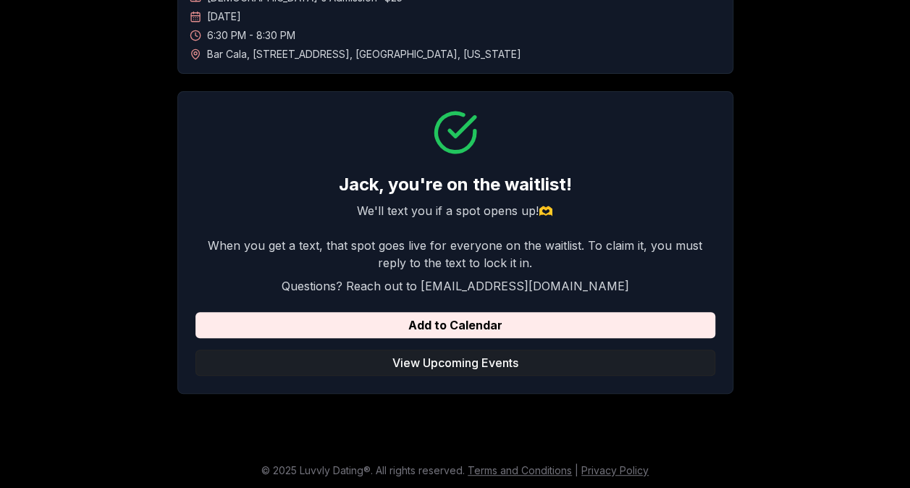
click at [475, 366] on button "View Upcoming Events" at bounding box center [455, 363] width 520 height 26
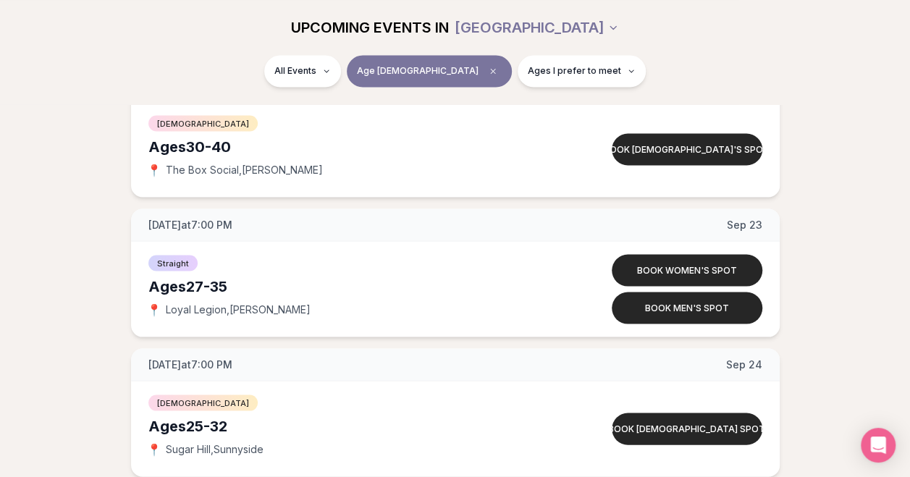
scroll to position [4007, 0]
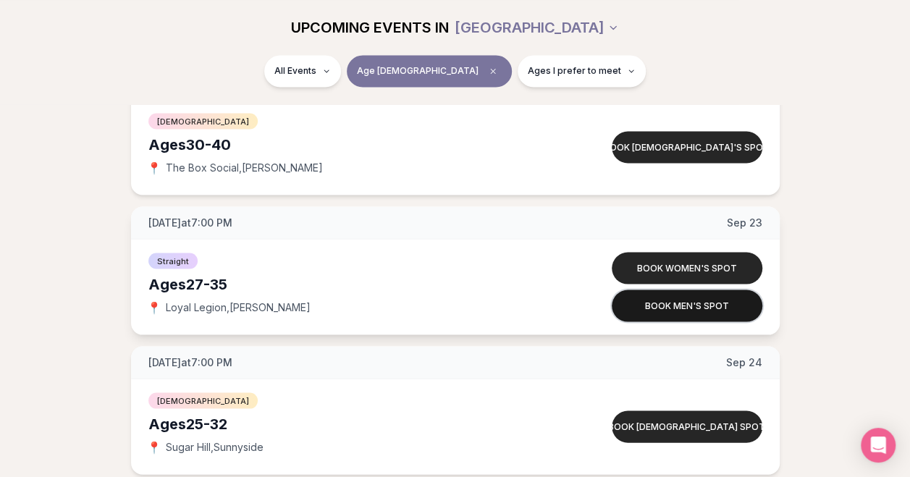
click at [658, 297] on button "Book men's spot" at bounding box center [686, 305] width 151 height 32
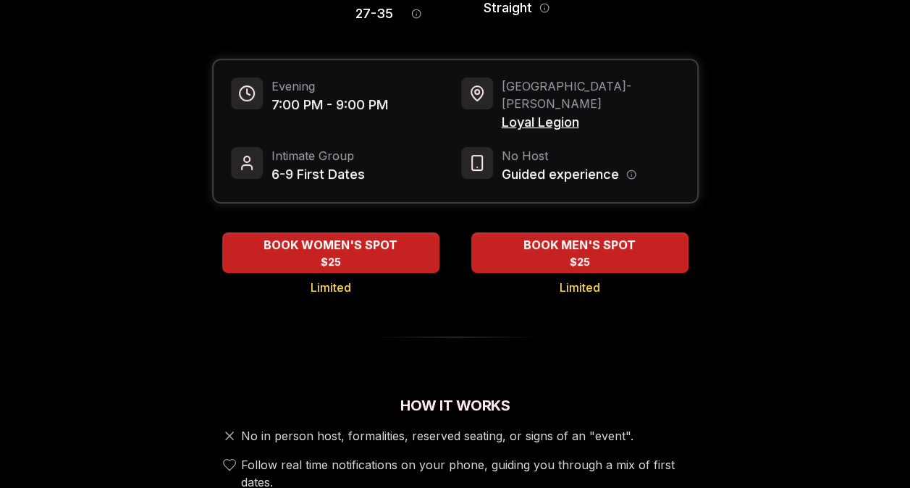
scroll to position [157, 0]
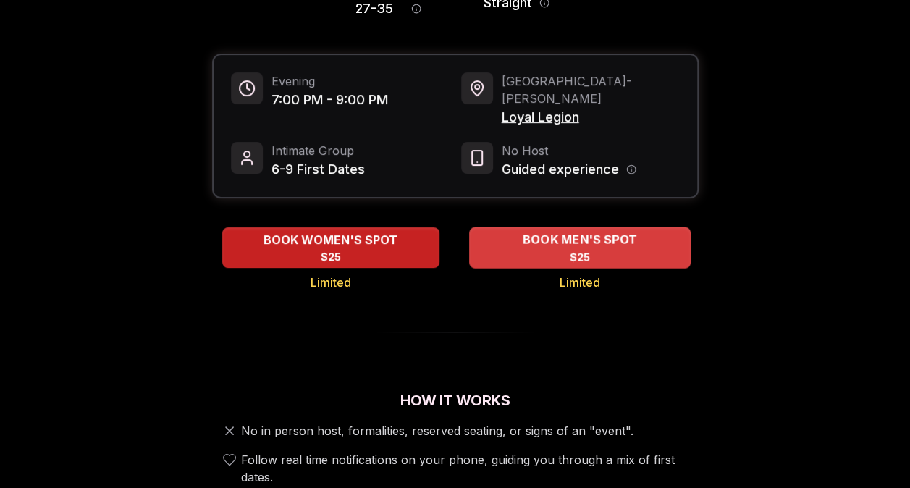
click at [554, 232] on div "BOOK MEN'S SPOT $25" at bounding box center [579, 247] width 221 height 40
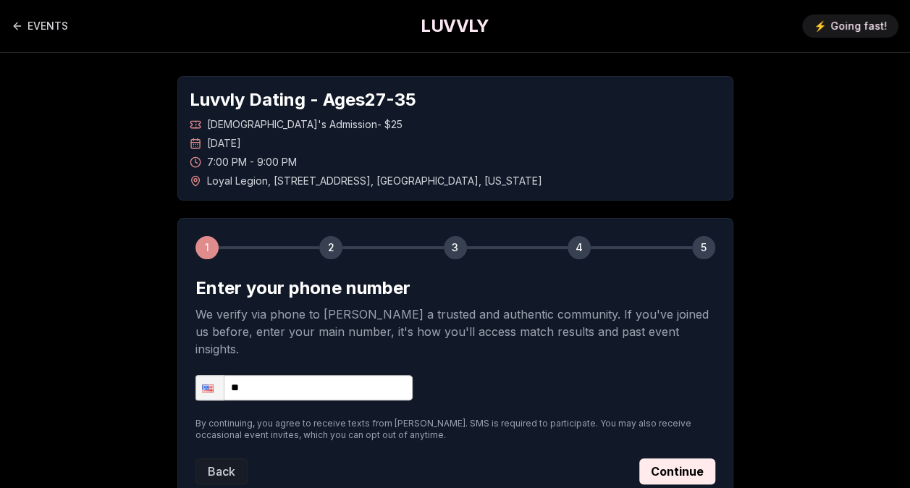
scroll to position [91, 0]
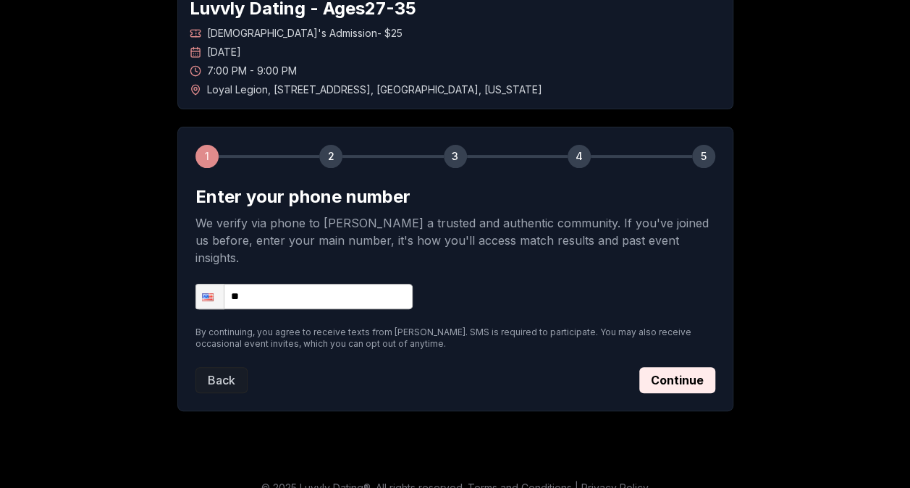
click at [339, 290] on form "Enter your phone number We verify via phone to [PERSON_NAME] a trusted and auth…" at bounding box center [455, 289] width 520 height 208
click at [336, 284] on input "**" at bounding box center [303, 296] width 217 height 25
type input "**********"
click at [643, 367] on button "Continue" at bounding box center [677, 380] width 76 height 26
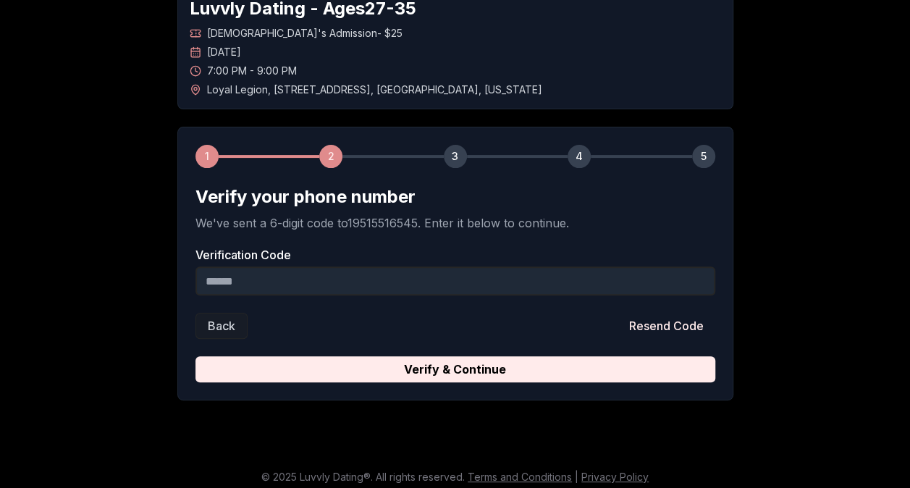
click at [449, 282] on input "Verification Code" at bounding box center [455, 280] width 520 height 29
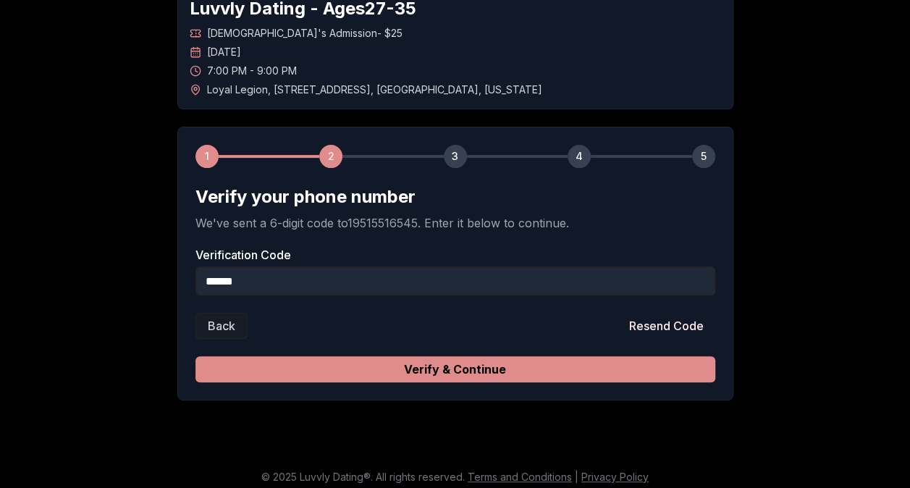
click at [468, 362] on button "Verify & Continue" at bounding box center [455, 369] width 520 height 26
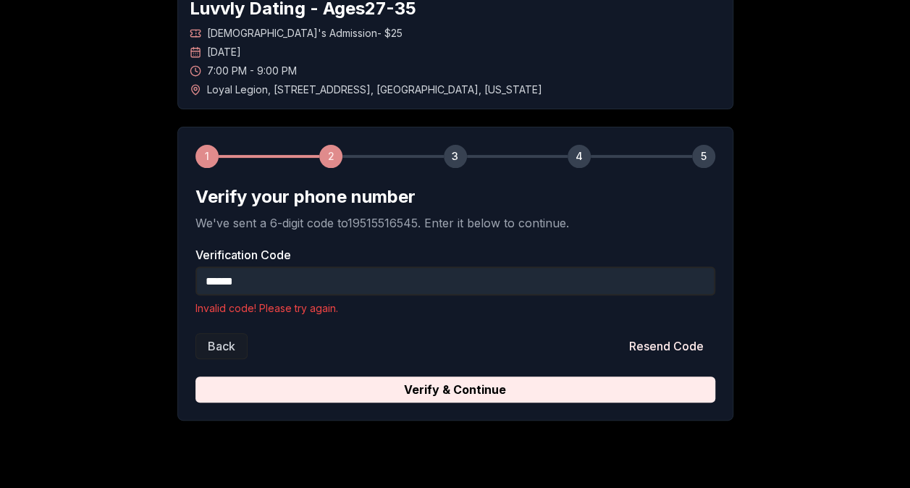
click at [377, 288] on input "******" at bounding box center [455, 280] width 520 height 29
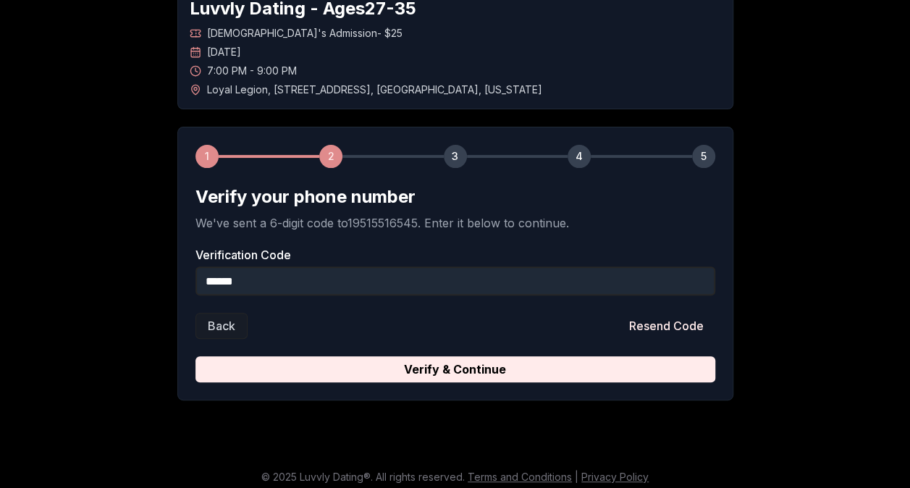
type input "******"
click at [195, 356] on button "Verify & Continue" at bounding box center [455, 369] width 520 height 26
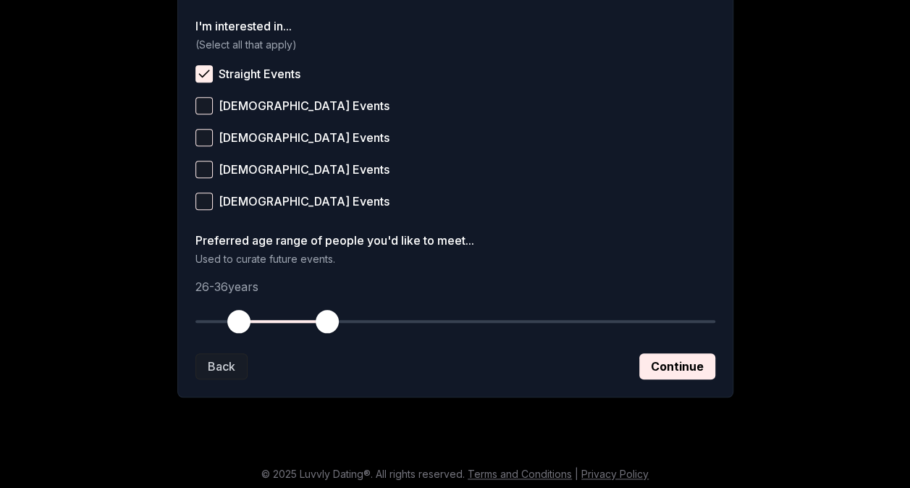
scroll to position [601, 0]
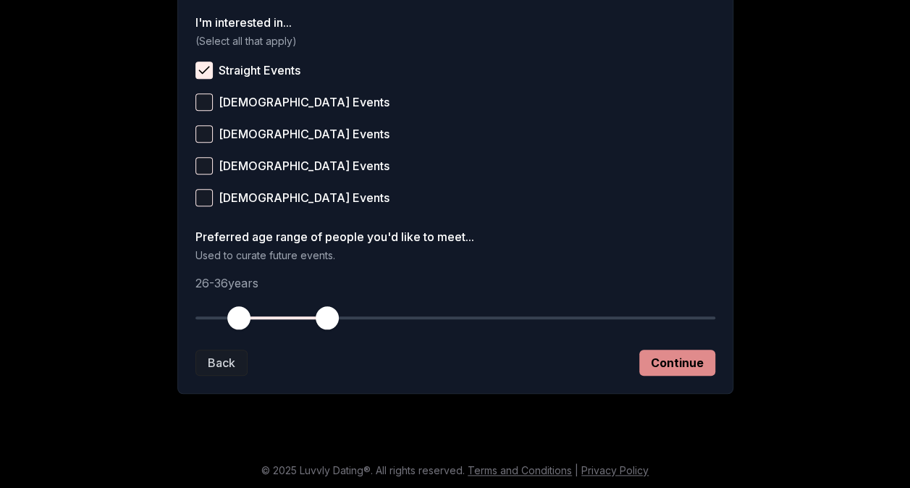
click at [683, 366] on button "Continue" at bounding box center [677, 363] width 76 height 26
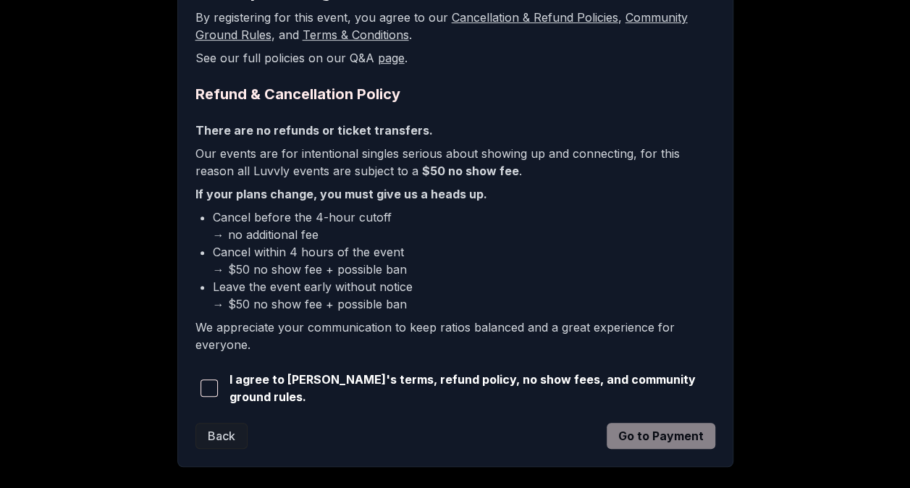
scroll to position [367, 0]
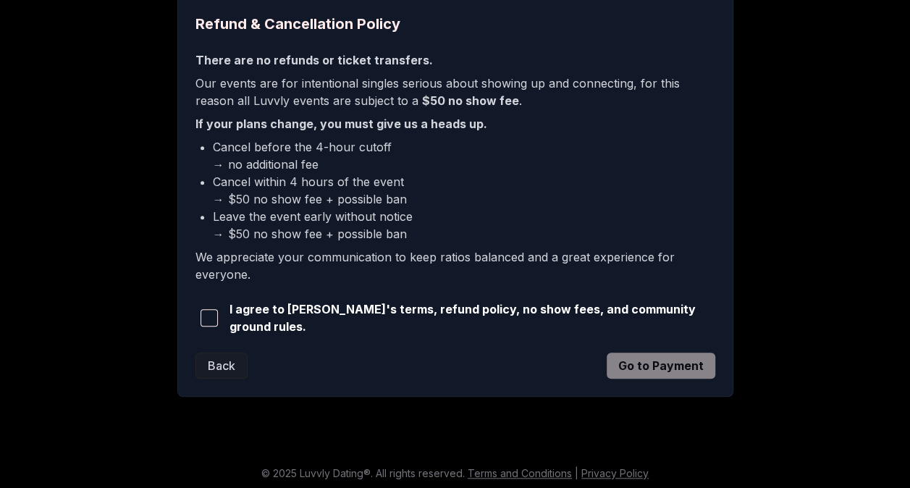
click at [208, 310] on span "button" at bounding box center [208, 317] width 17 height 17
click at [655, 367] on button "Go to Payment" at bounding box center [660, 365] width 109 height 26
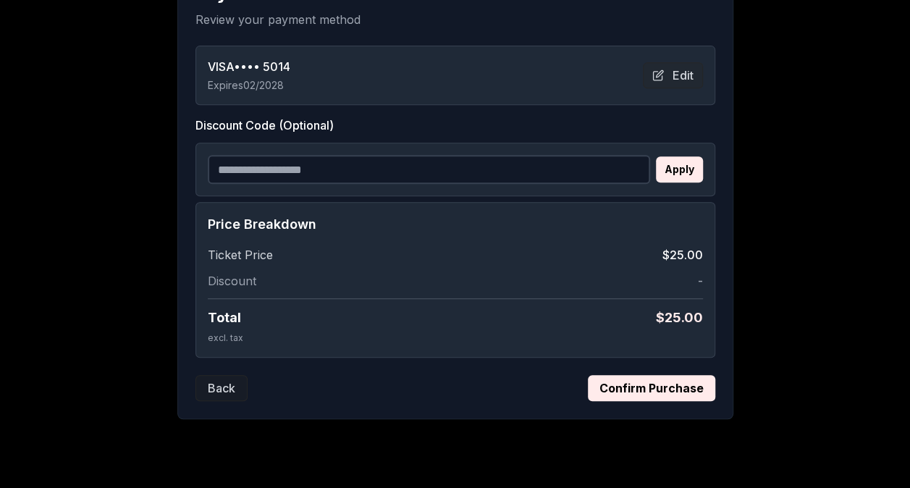
scroll to position [298, 0]
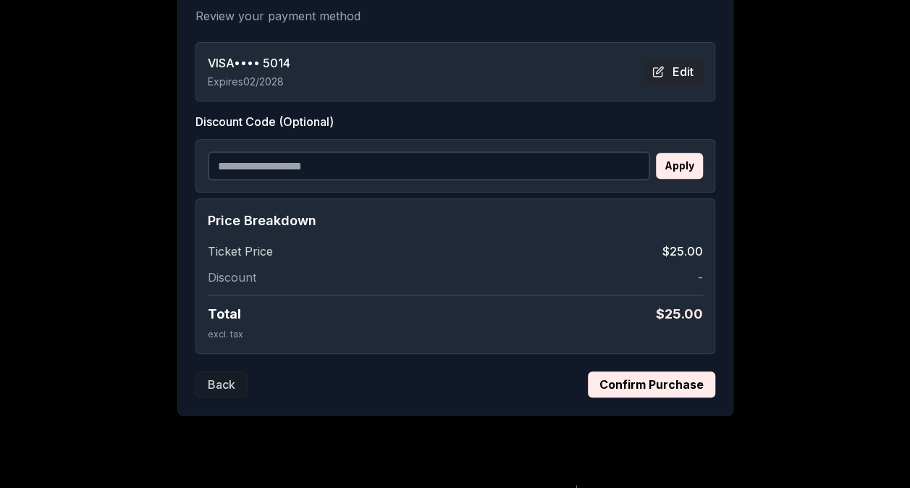
click at [673, 75] on button "Edit" at bounding box center [673, 72] width 60 height 26
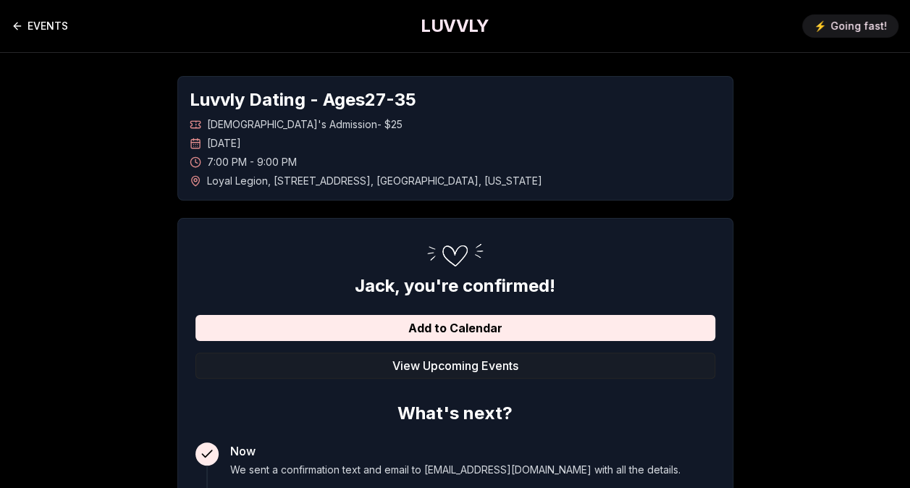
click at [23, 26] on link "EVENTS" at bounding box center [40, 26] width 56 height 29
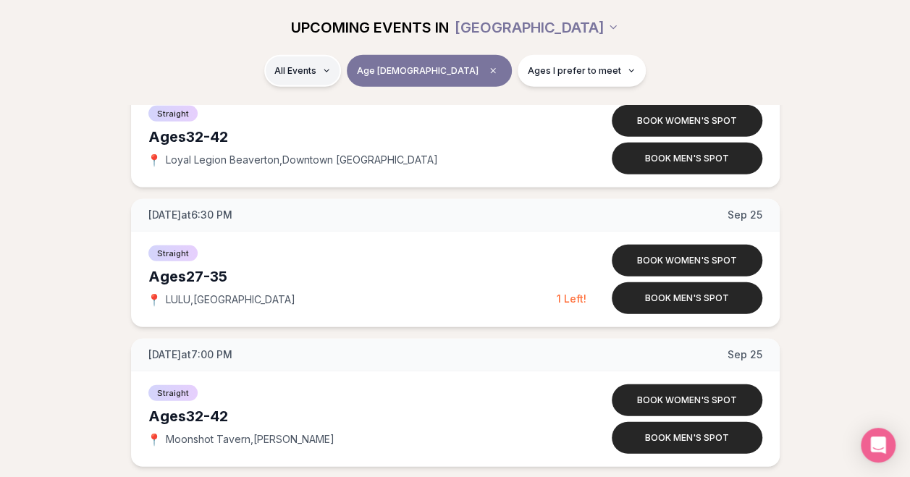
scroll to position [4432, 0]
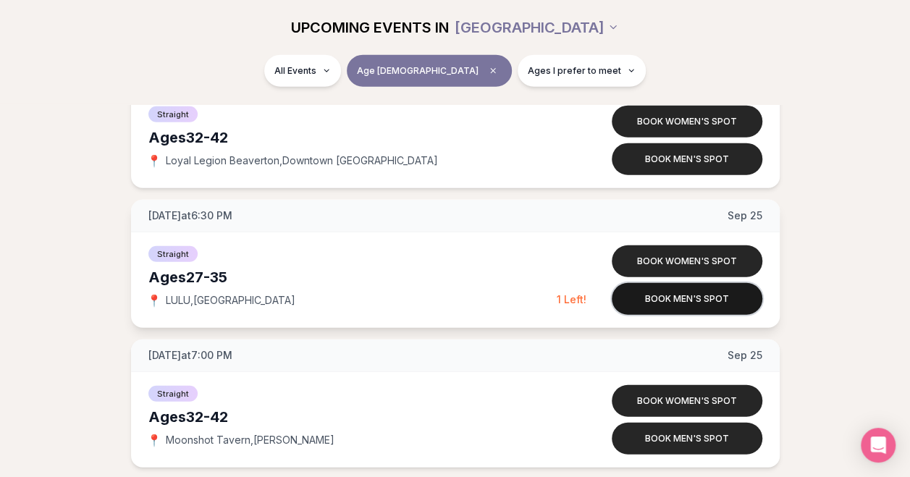
click at [685, 284] on button "Book men's spot" at bounding box center [686, 299] width 151 height 32
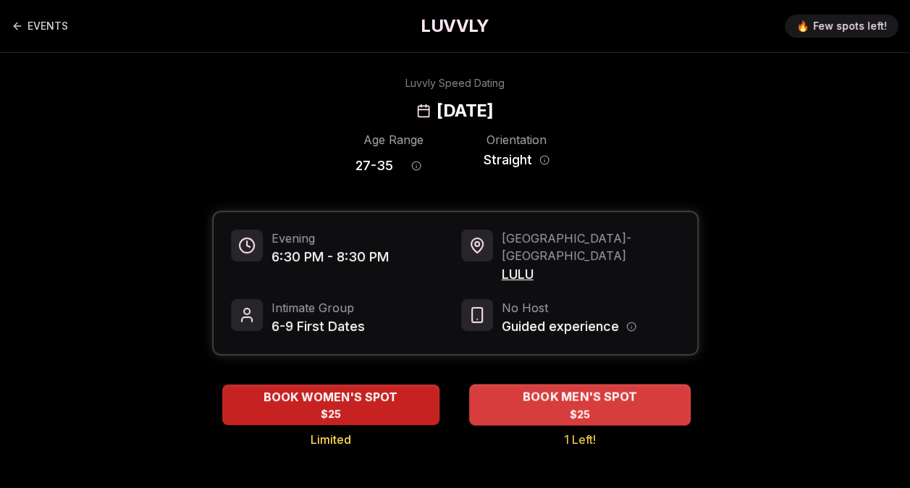
click at [518, 391] on div "BOOK MEN'S SPOT $25" at bounding box center [579, 404] width 221 height 40
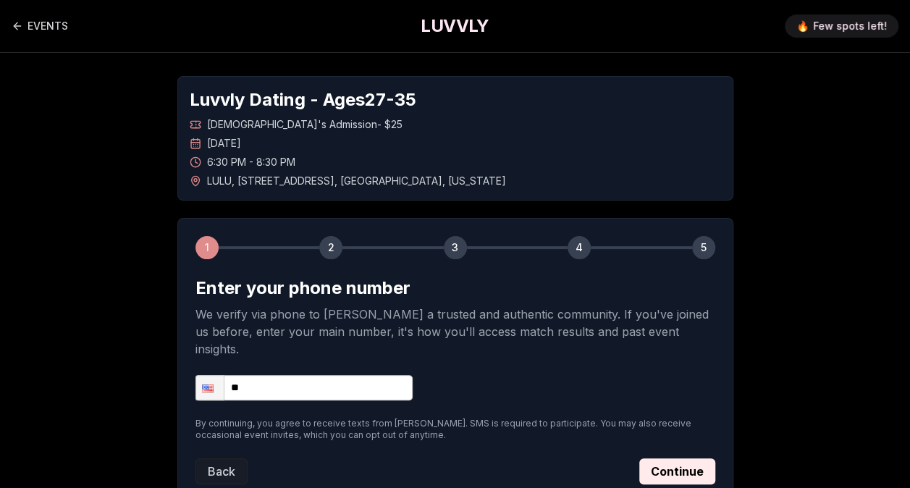
scroll to position [91, 0]
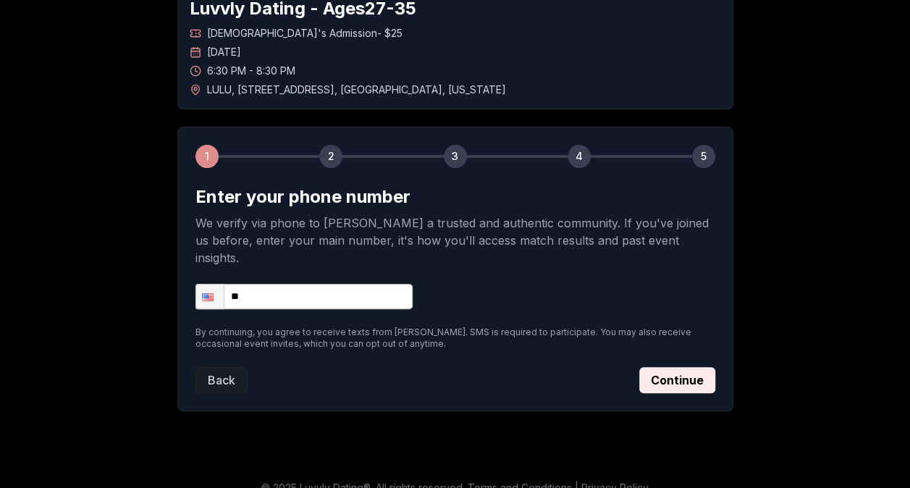
click at [310, 284] on input "**" at bounding box center [303, 296] width 217 height 25
type input "**********"
click at [699, 367] on button "Continue" at bounding box center [677, 380] width 76 height 26
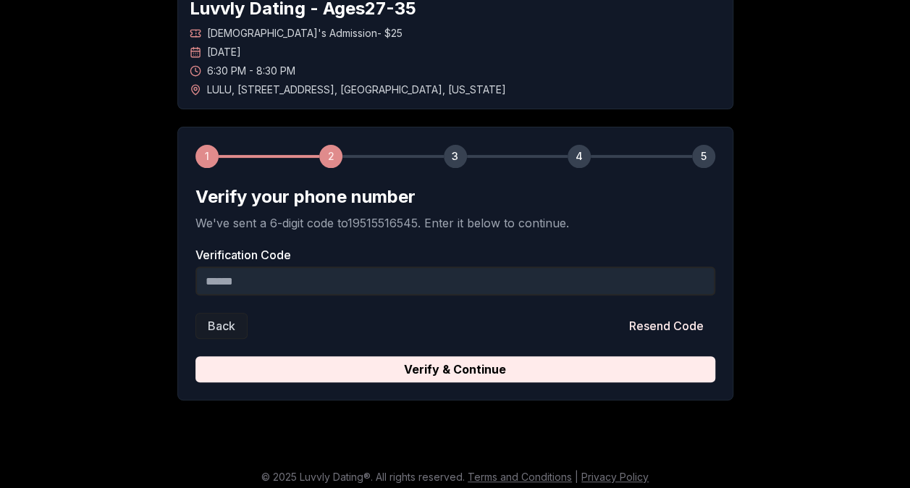
click at [501, 287] on input "Verification Code" at bounding box center [455, 280] width 520 height 29
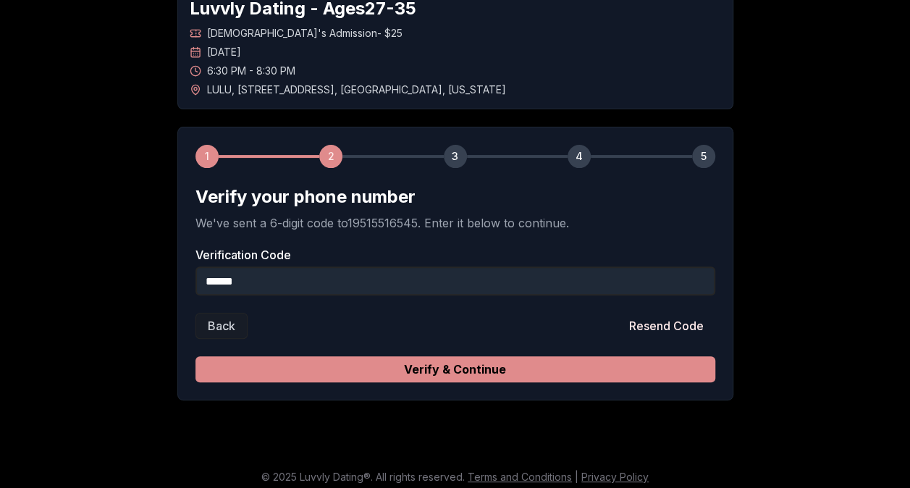
type input "******"
click at [478, 363] on button "Verify & Continue" at bounding box center [455, 369] width 520 height 26
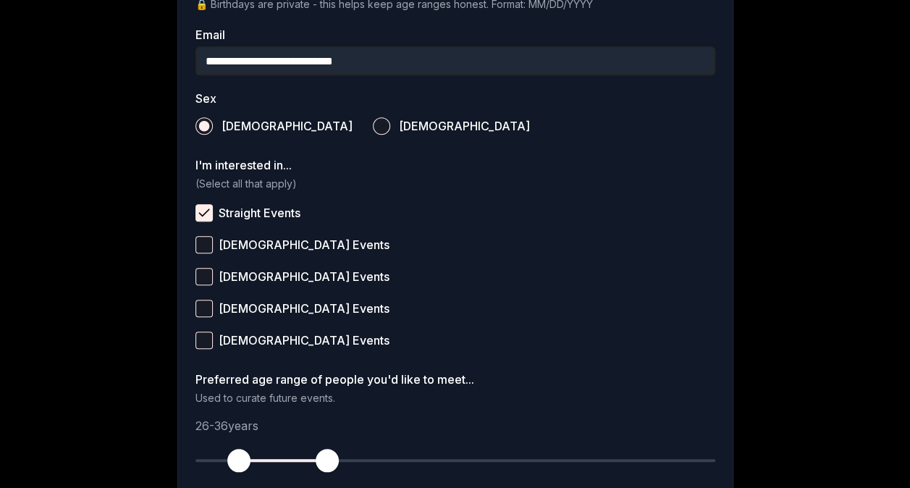
scroll to position [601, 0]
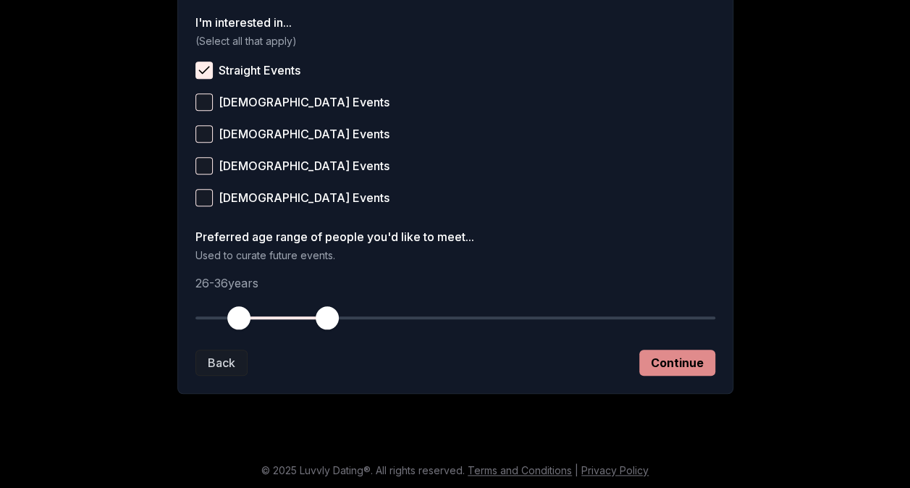
click at [651, 360] on button "Continue" at bounding box center [677, 363] width 76 height 26
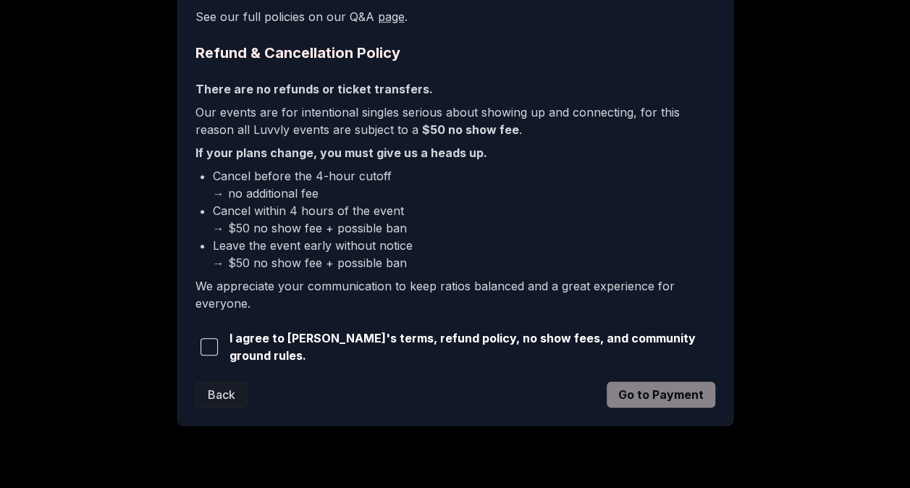
scroll to position [367, 0]
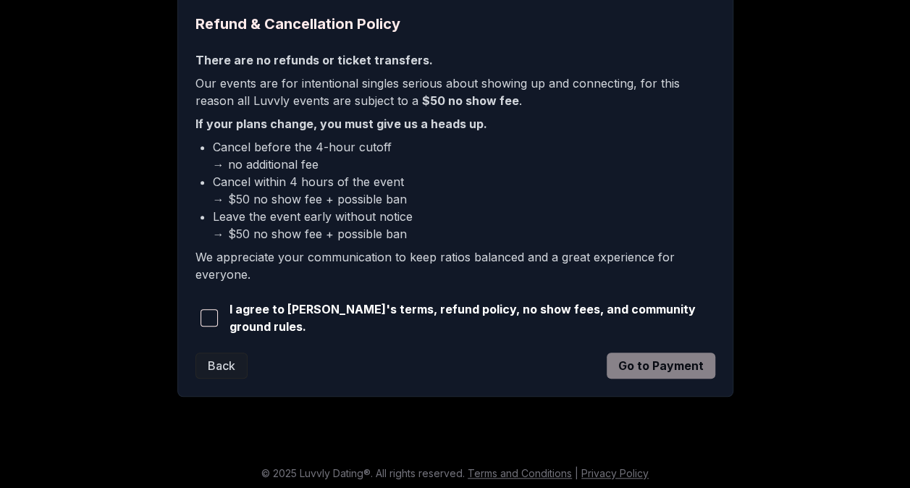
click at [205, 320] on span "button" at bounding box center [208, 317] width 17 height 17
click at [661, 370] on button "Go to Payment" at bounding box center [660, 365] width 109 height 26
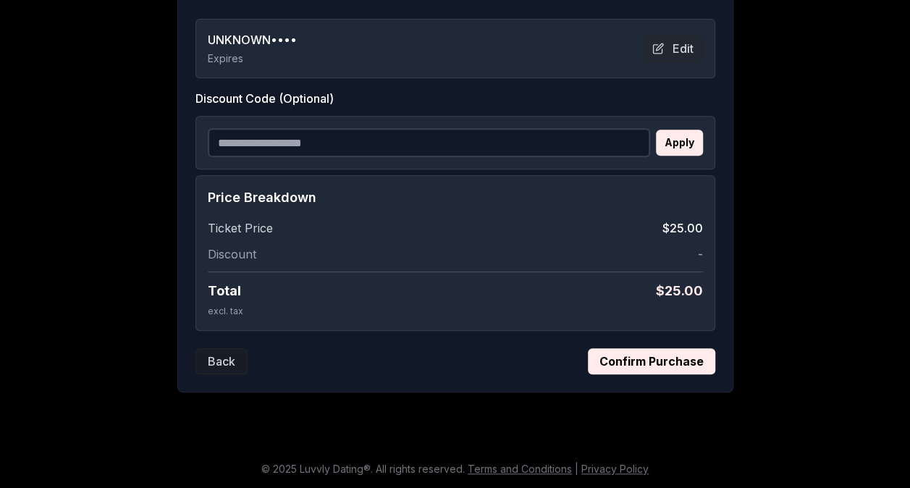
scroll to position [318, 0]
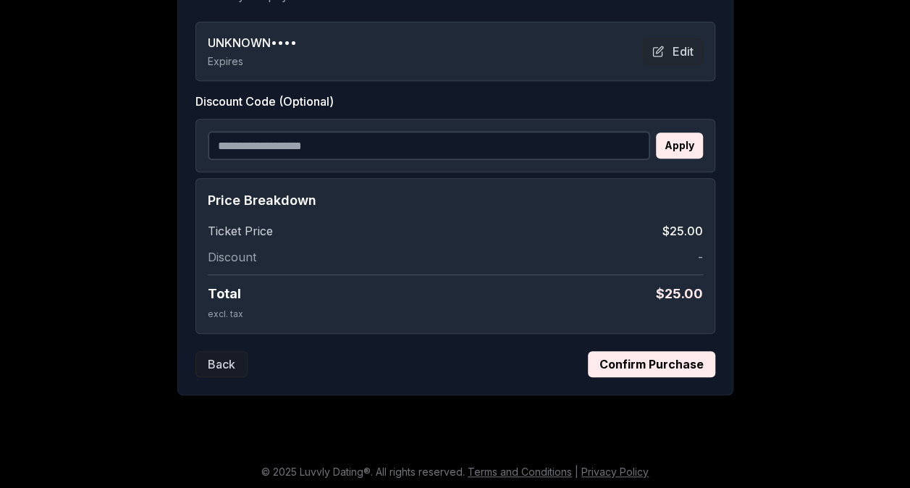
click at [611, 362] on button "Confirm Purchase" at bounding box center [651, 364] width 127 height 26
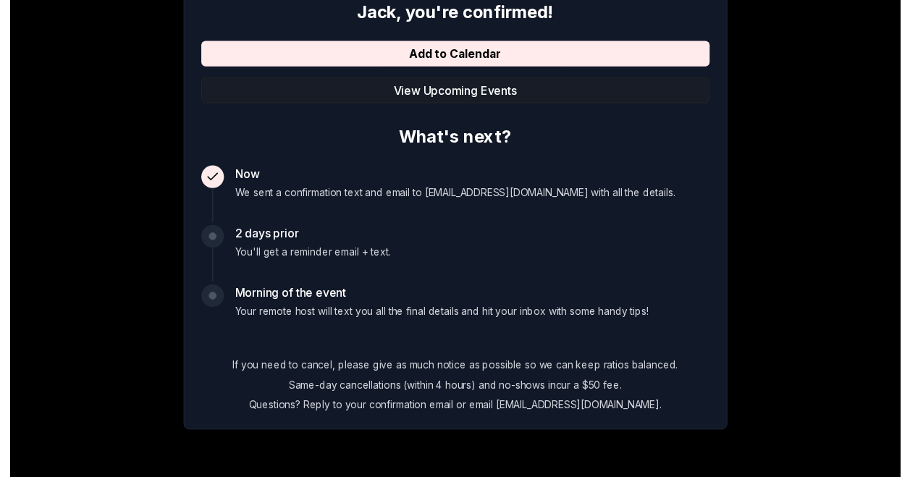
scroll to position [0, 0]
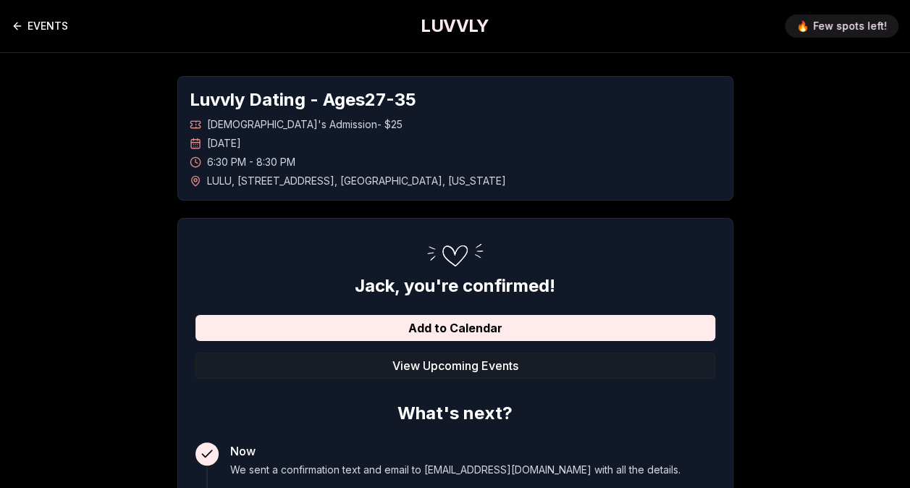
click at [42, 23] on link "EVENTS" at bounding box center [40, 26] width 56 height 29
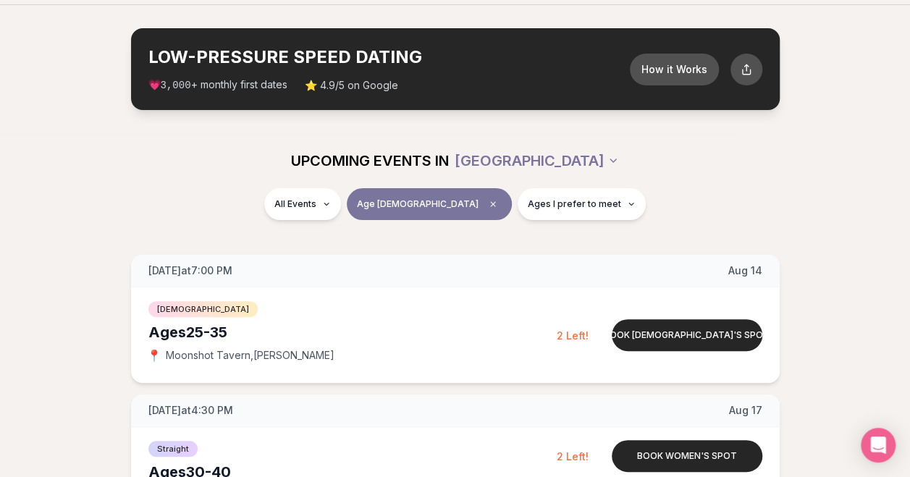
scroll to position [0, 2]
